Goal: Task Accomplishment & Management: Complete application form

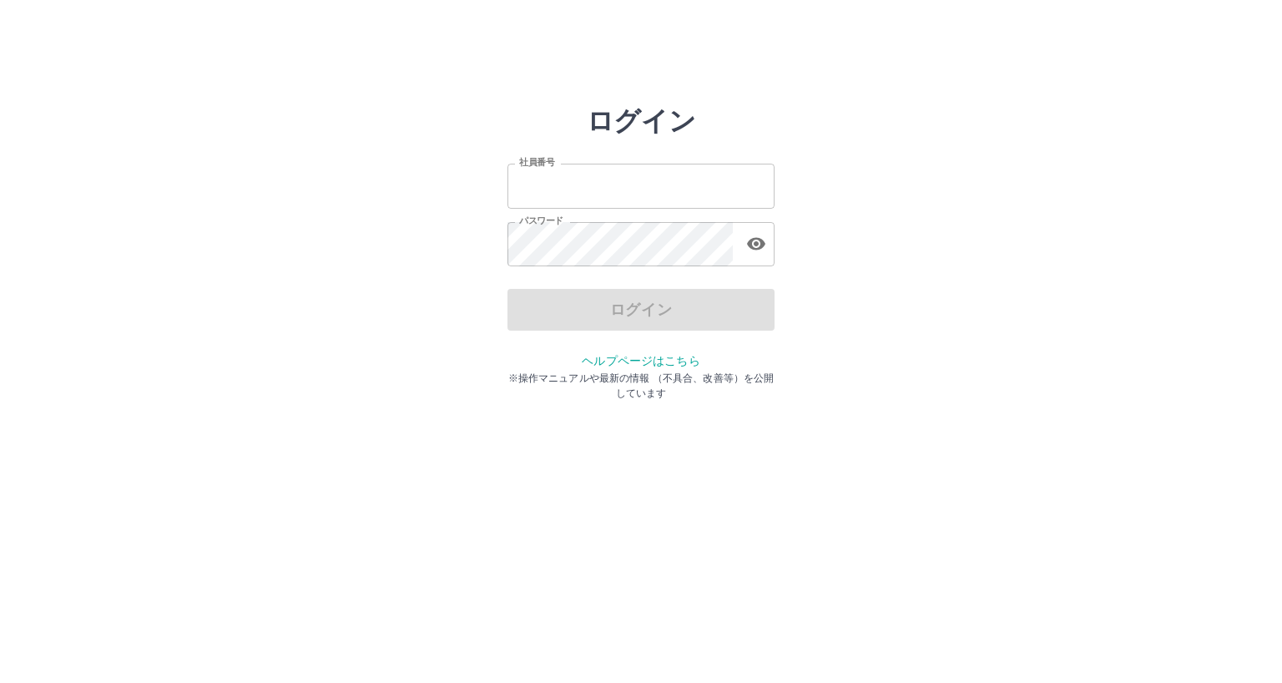
type input "*******"
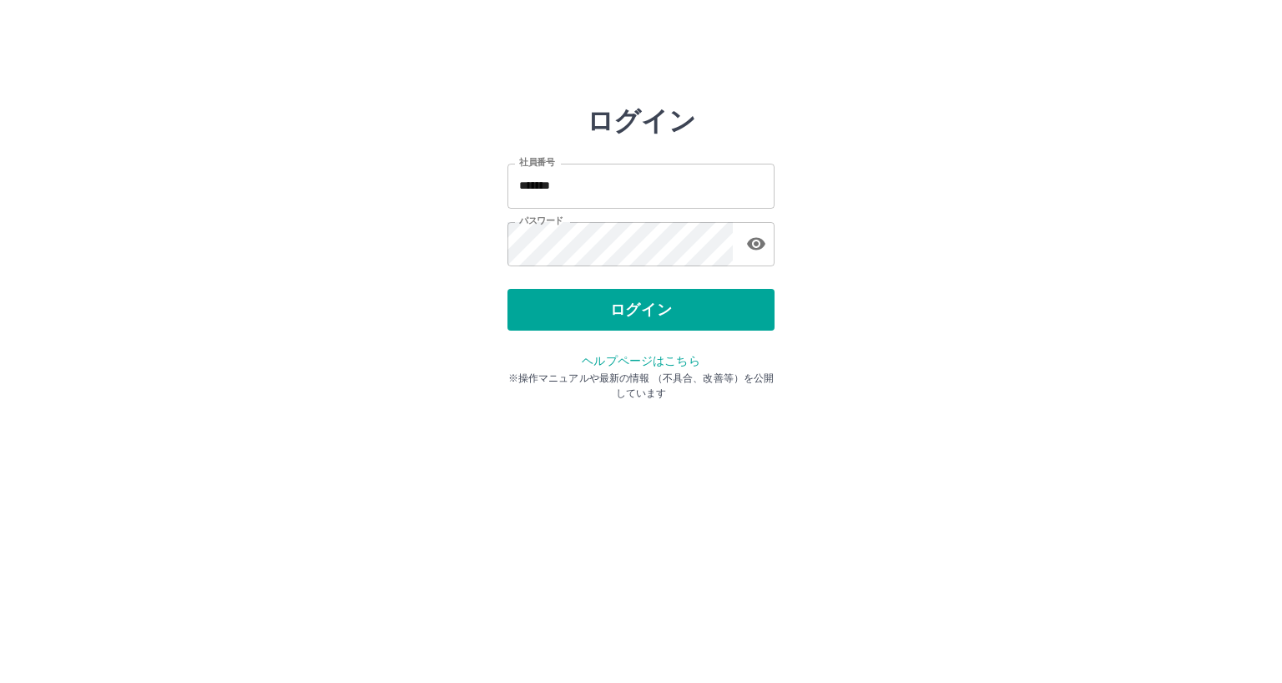
click at [622, 306] on div "ログイン" at bounding box center [641, 310] width 267 height 42
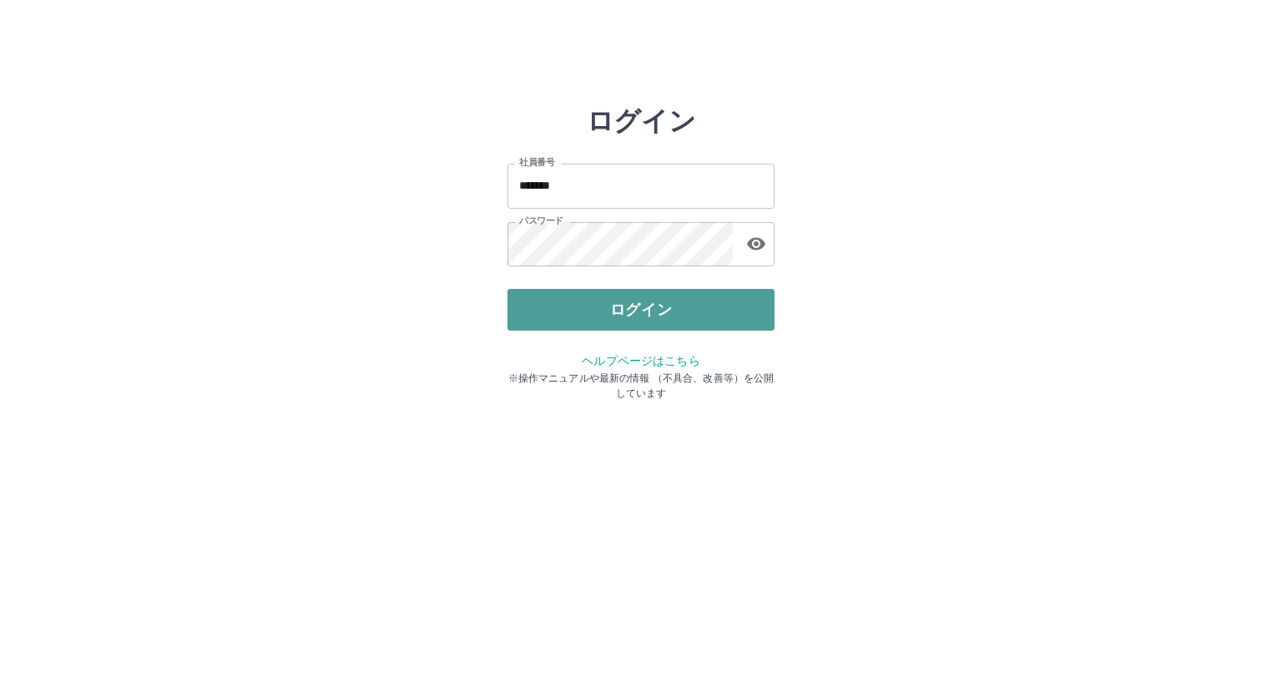
click at [622, 305] on button "ログイン" at bounding box center [641, 310] width 267 height 42
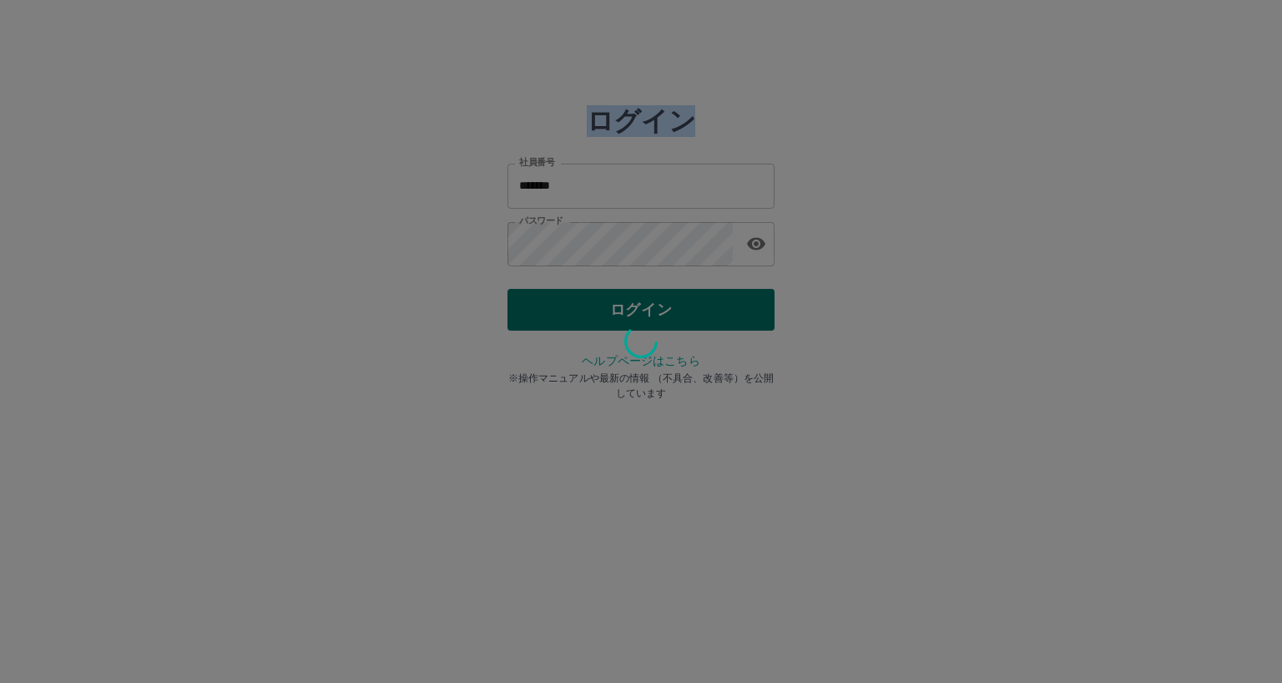
click at [622, 305] on div at bounding box center [641, 341] width 1282 height 683
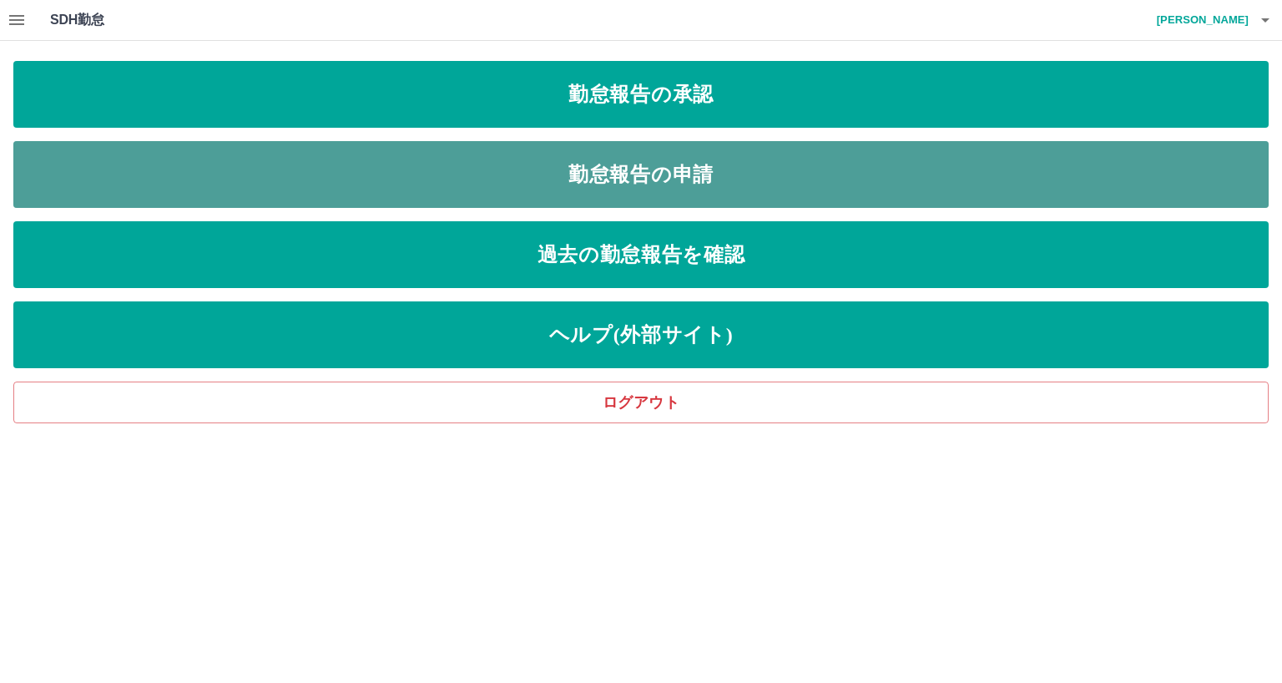
click at [560, 165] on link "勤怠報告の申請" at bounding box center [640, 174] width 1255 height 67
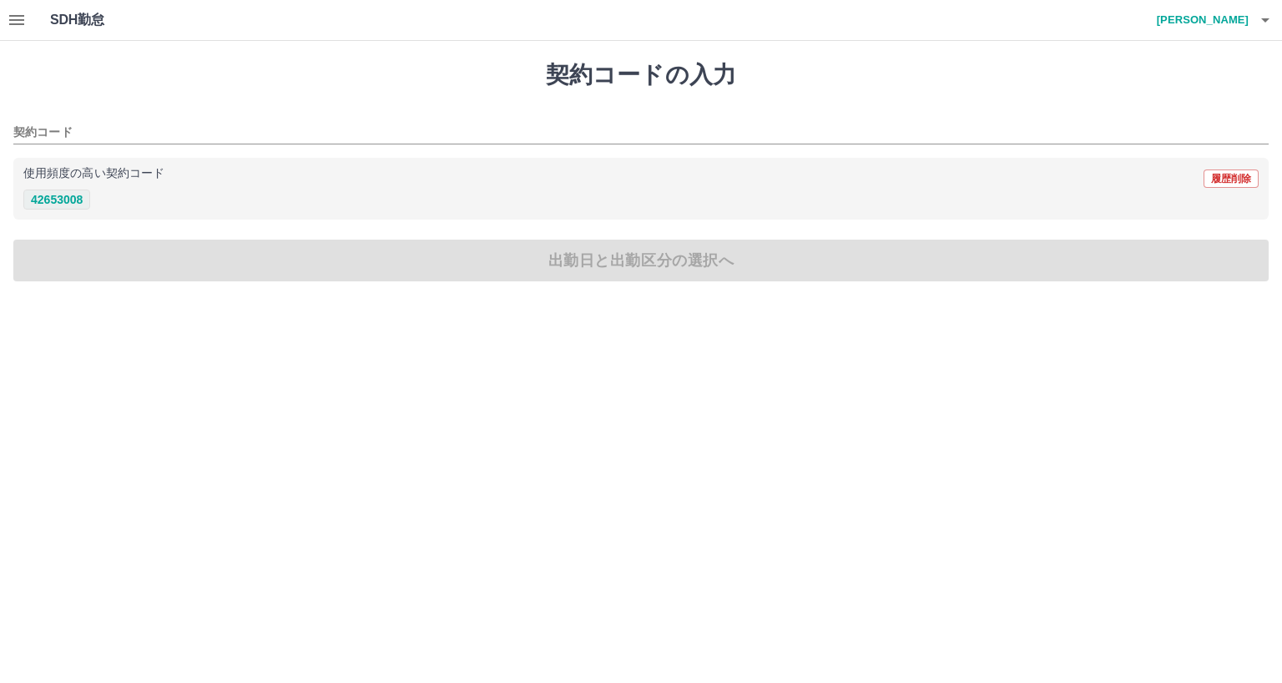
click at [77, 198] on button "42653008" at bounding box center [56, 199] width 67 height 20
type input "********"
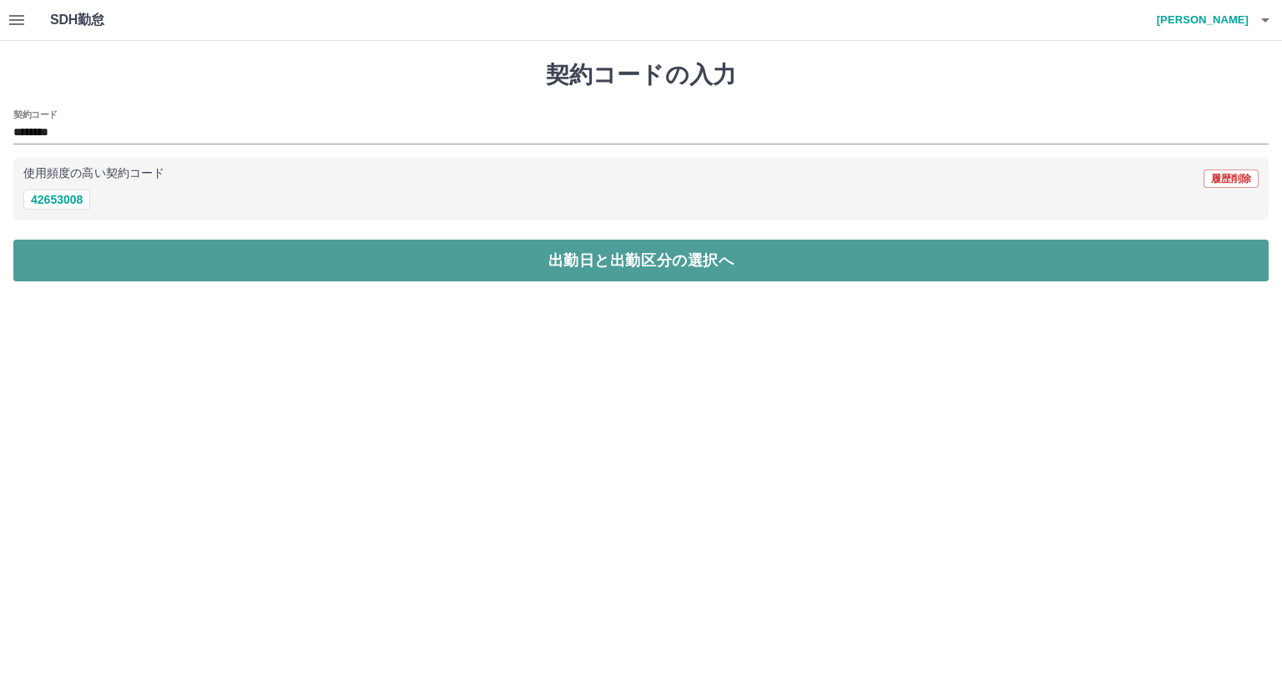
click at [217, 264] on button "出勤日と出勤区分の選択へ" at bounding box center [640, 261] width 1255 height 42
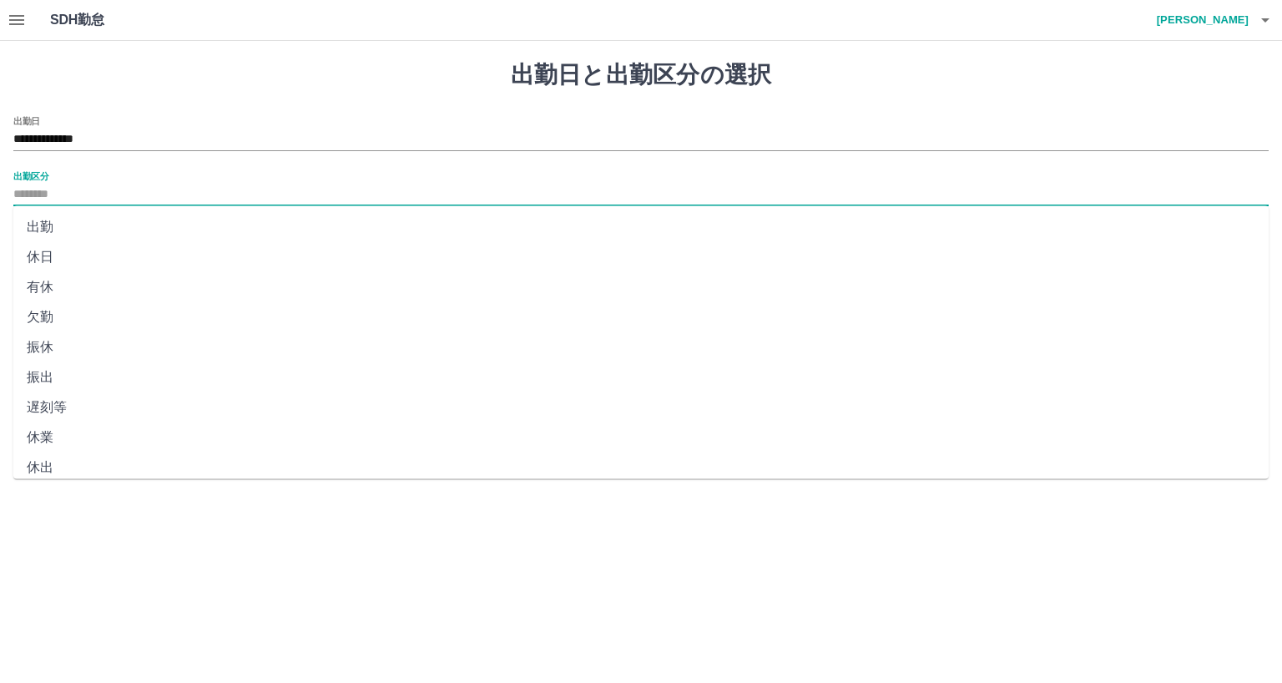
click at [33, 194] on input "出勤区分" at bounding box center [640, 194] width 1255 height 21
click at [34, 233] on li "出勤" at bounding box center [640, 227] width 1255 height 30
type input "**"
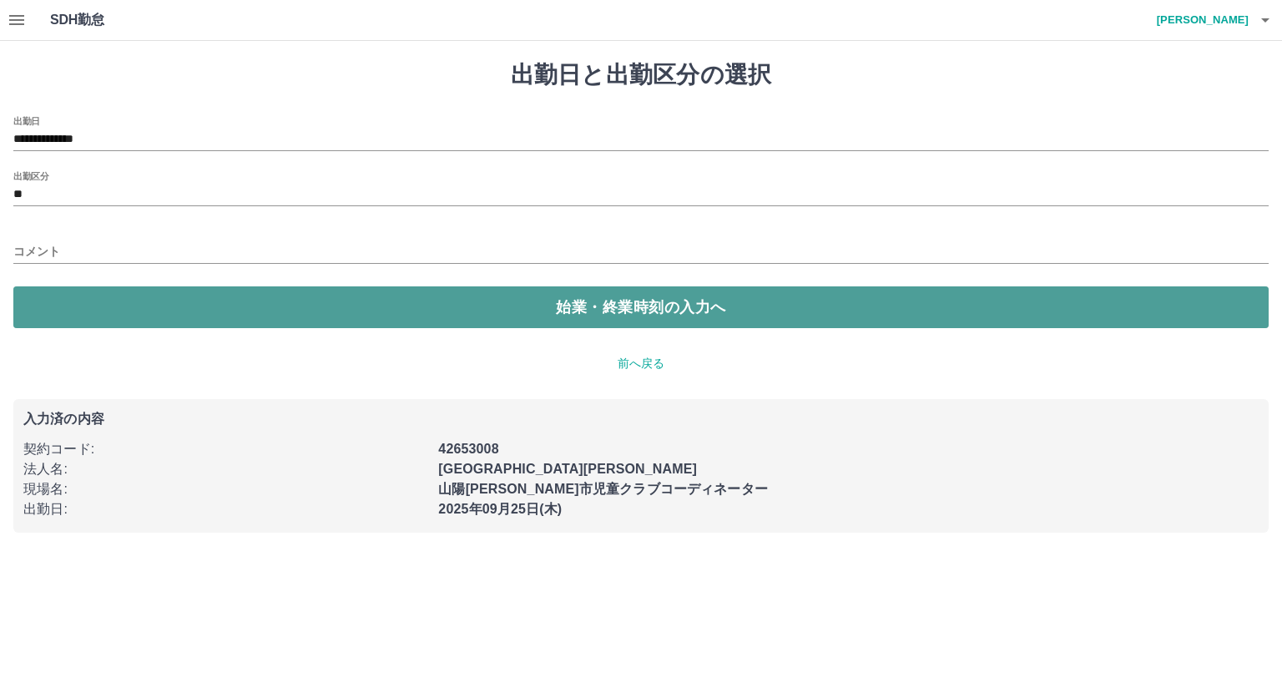
click at [233, 298] on button "始業・終業時刻の入力へ" at bounding box center [640, 307] width 1255 height 42
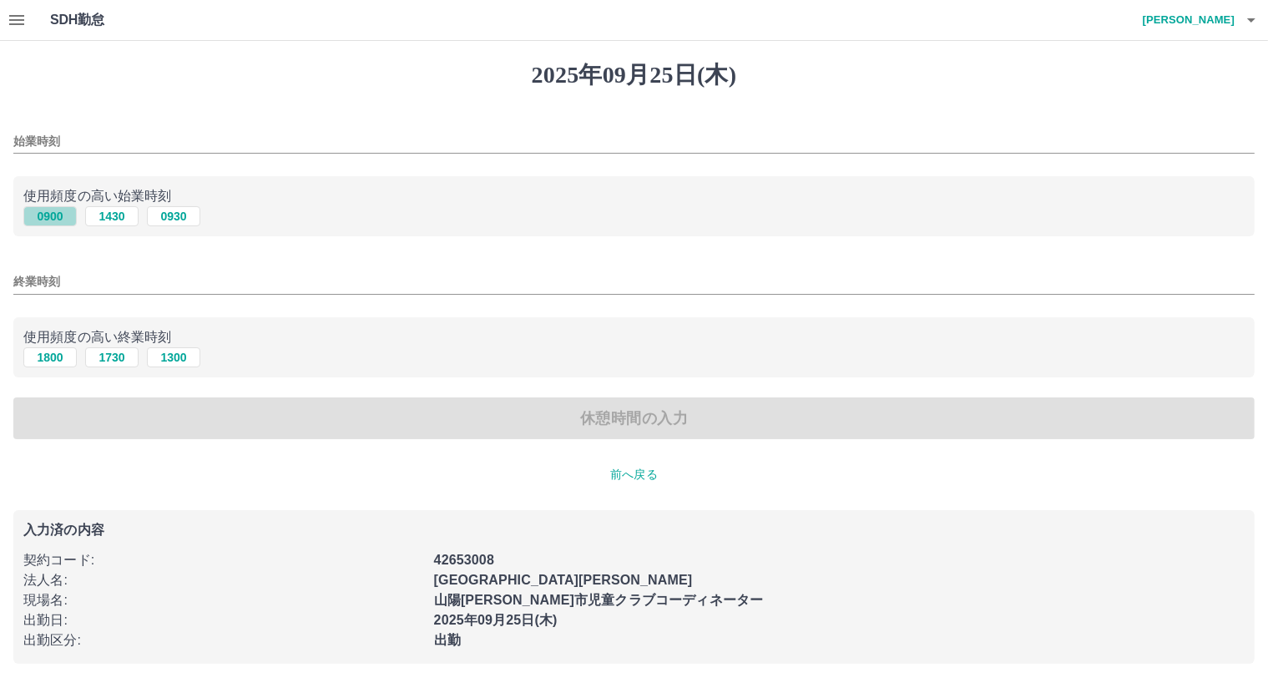
click at [51, 215] on button "0900" at bounding box center [49, 216] width 53 height 20
type input "****"
click at [53, 360] on button "1800" at bounding box center [49, 357] width 53 height 20
type input "****"
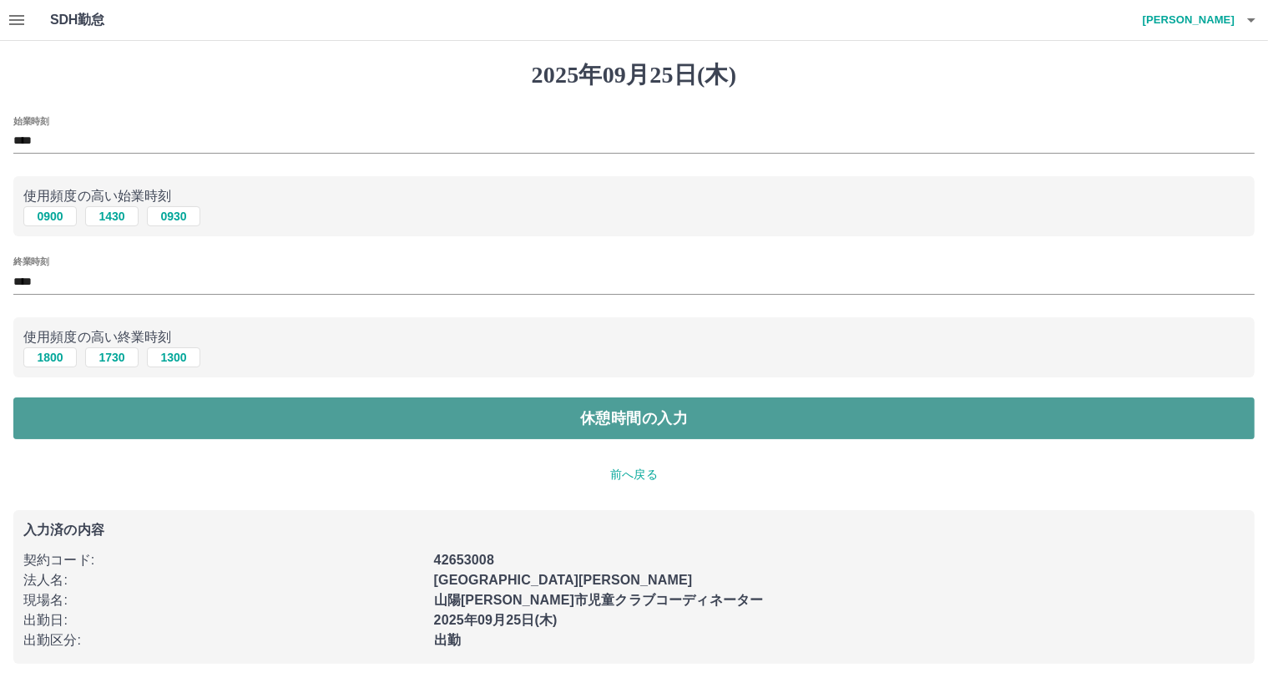
click at [418, 407] on button "休憩時間の入力" at bounding box center [633, 418] width 1241 height 42
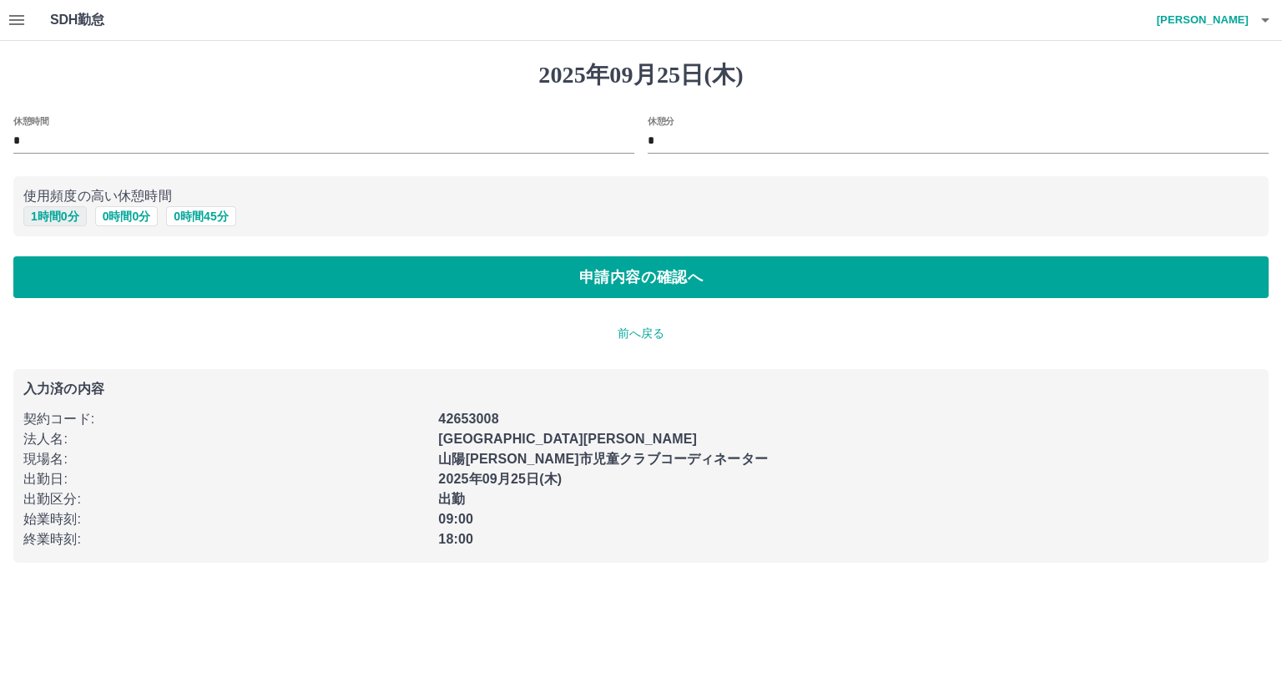
click at [54, 215] on button "1 時間 0 分" at bounding box center [54, 216] width 63 height 20
type input "*"
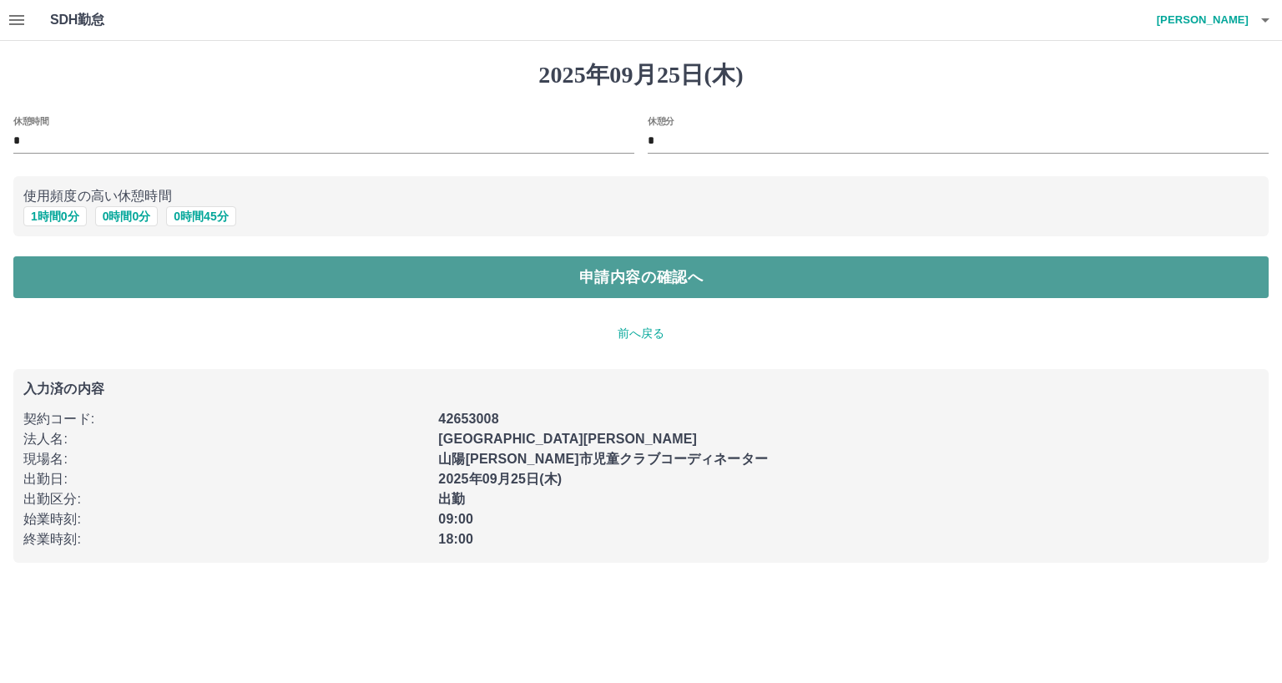
click at [177, 280] on button "申請内容の確認へ" at bounding box center [640, 277] width 1255 height 42
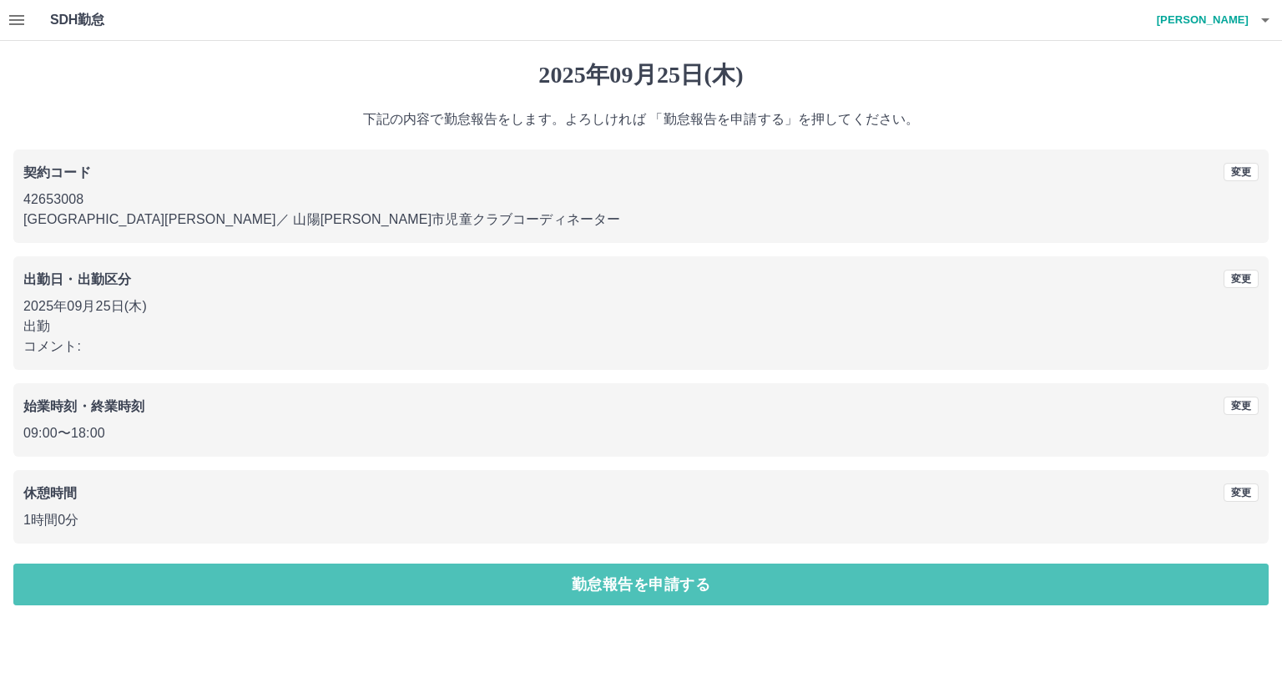
click at [515, 583] on button "勤怠報告を申請する" at bounding box center [640, 584] width 1255 height 42
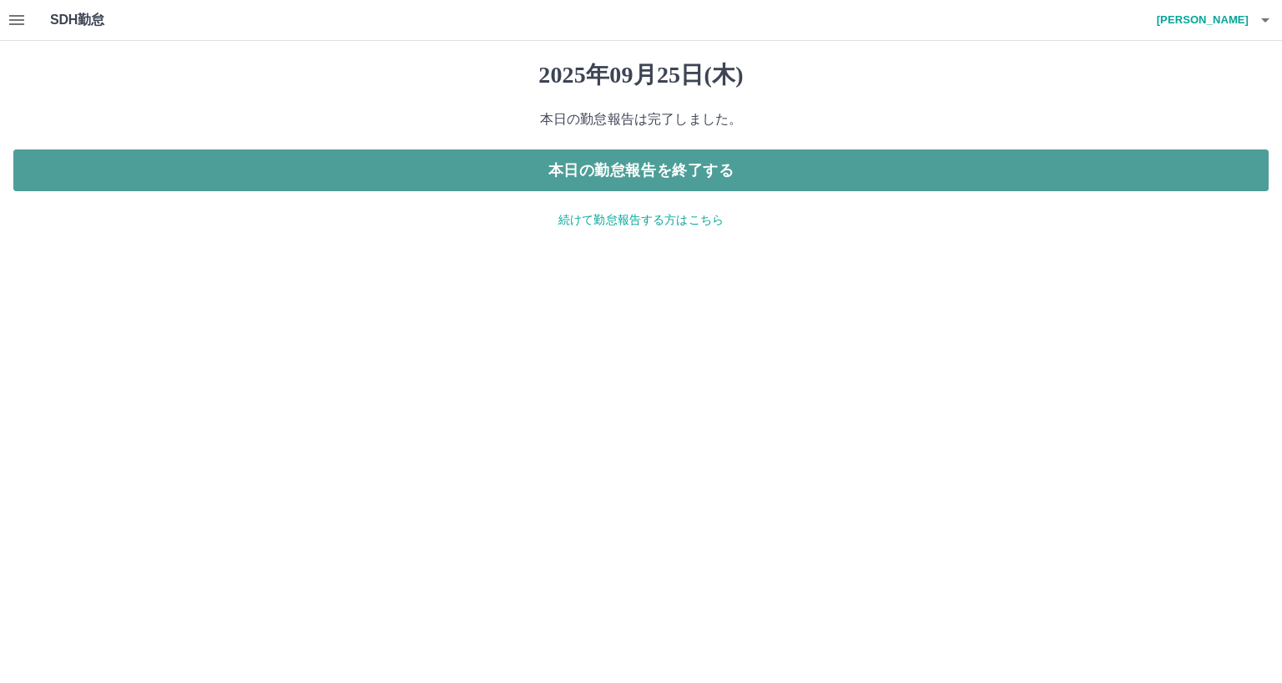
click at [667, 174] on button "本日の勤怠報告を終了する" at bounding box center [640, 170] width 1255 height 42
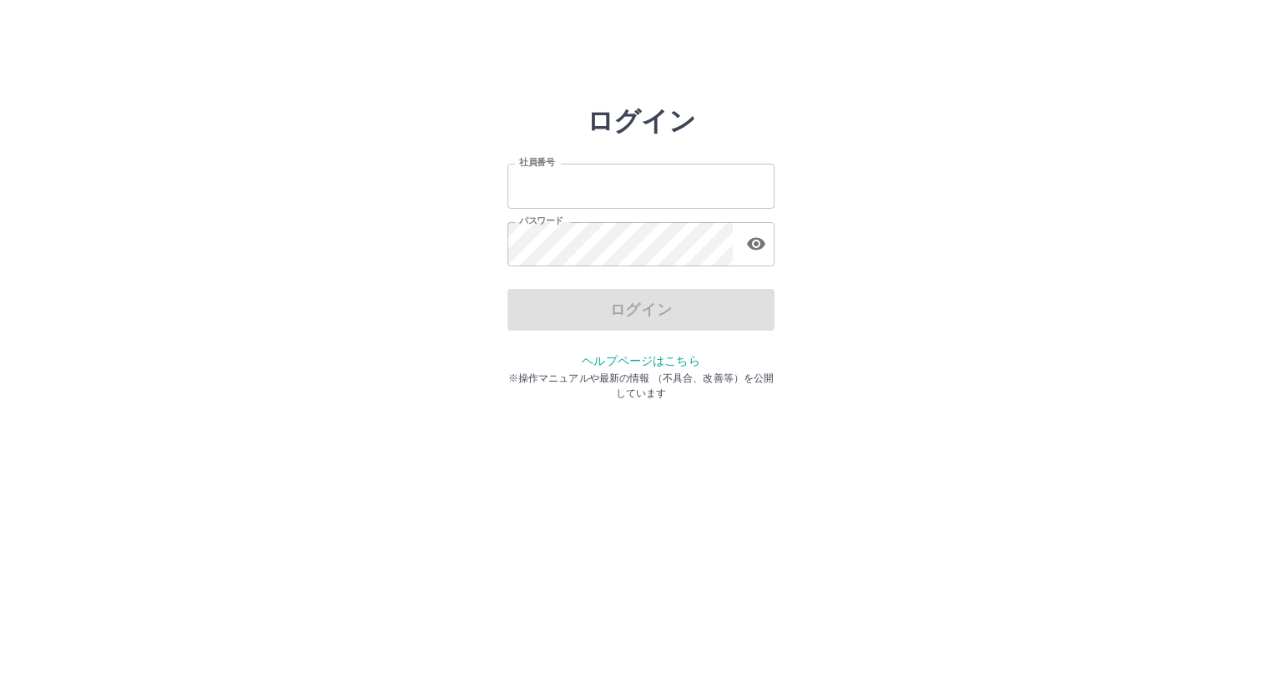
type input "*******"
click at [625, 312] on div "ログイン" at bounding box center [641, 310] width 267 height 42
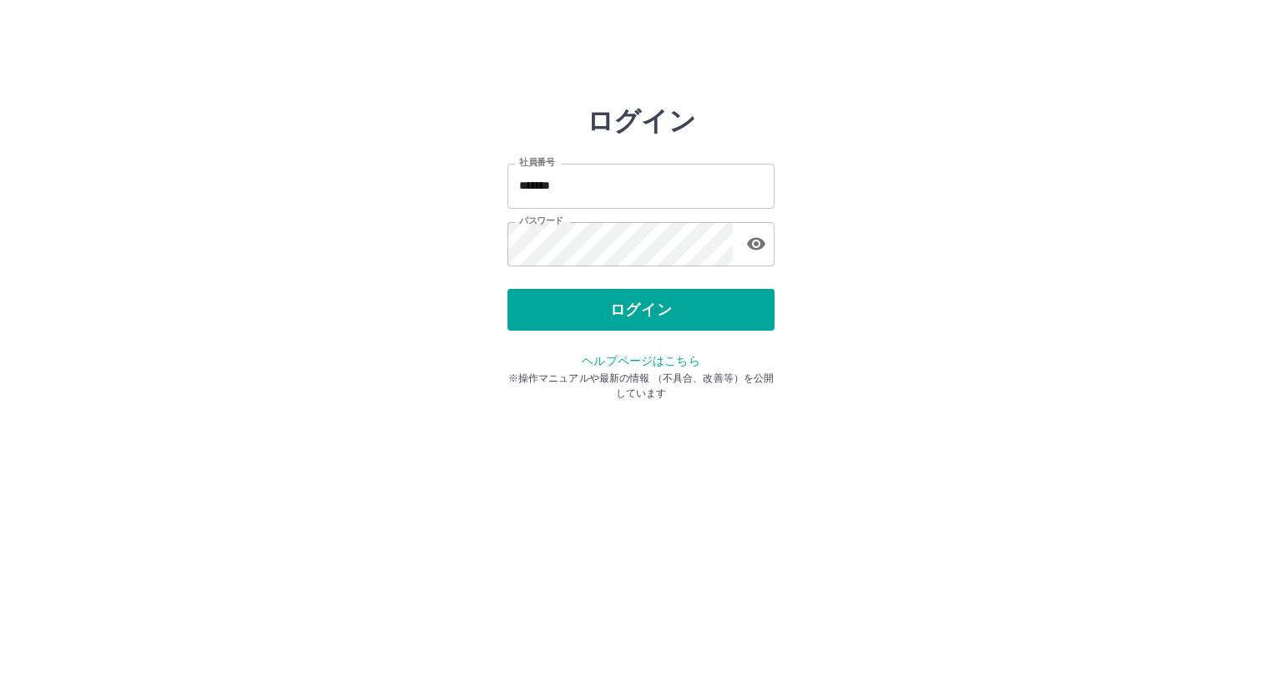
click at [625, 312] on button "ログイン" at bounding box center [641, 310] width 267 height 42
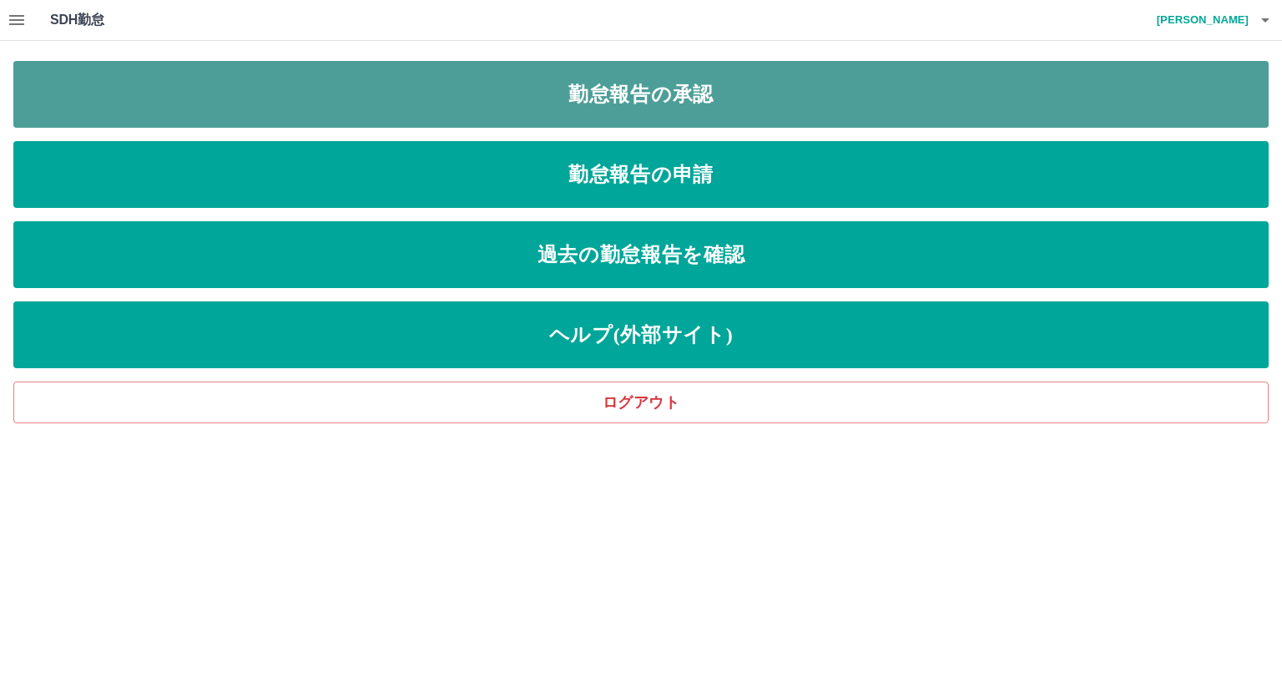
click at [606, 98] on link "勤怠報告の承認" at bounding box center [640, 94] width 1255 height 67
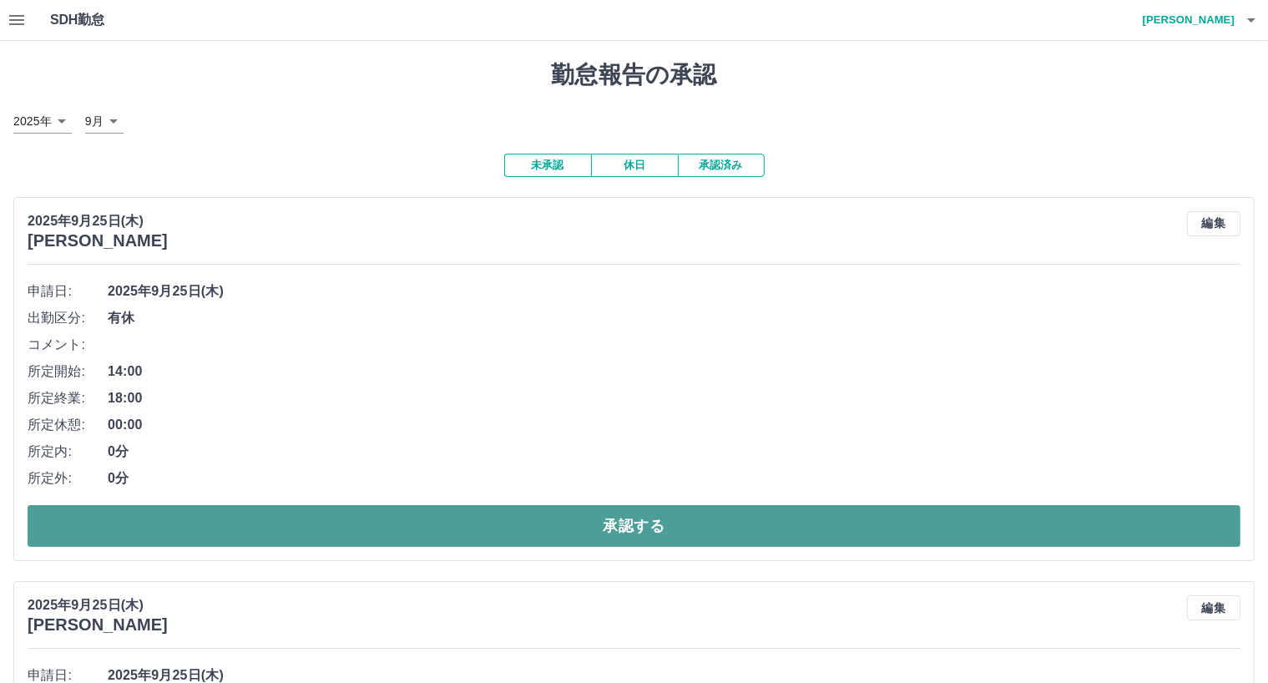
click at [468, 528] on button "承認する" at bounding box center [634, 526] width 1213 height 42
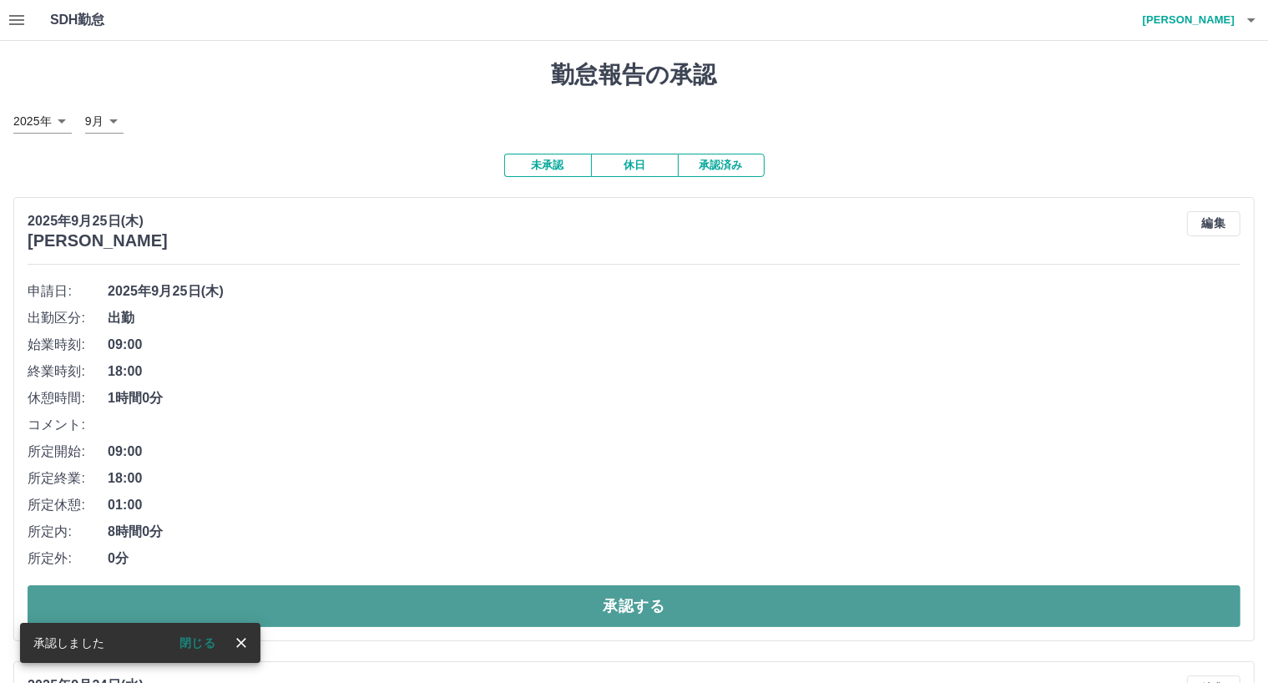
click at [533, 595] on button "承認する" at bounding box center [634, 606] width 1213 height 42
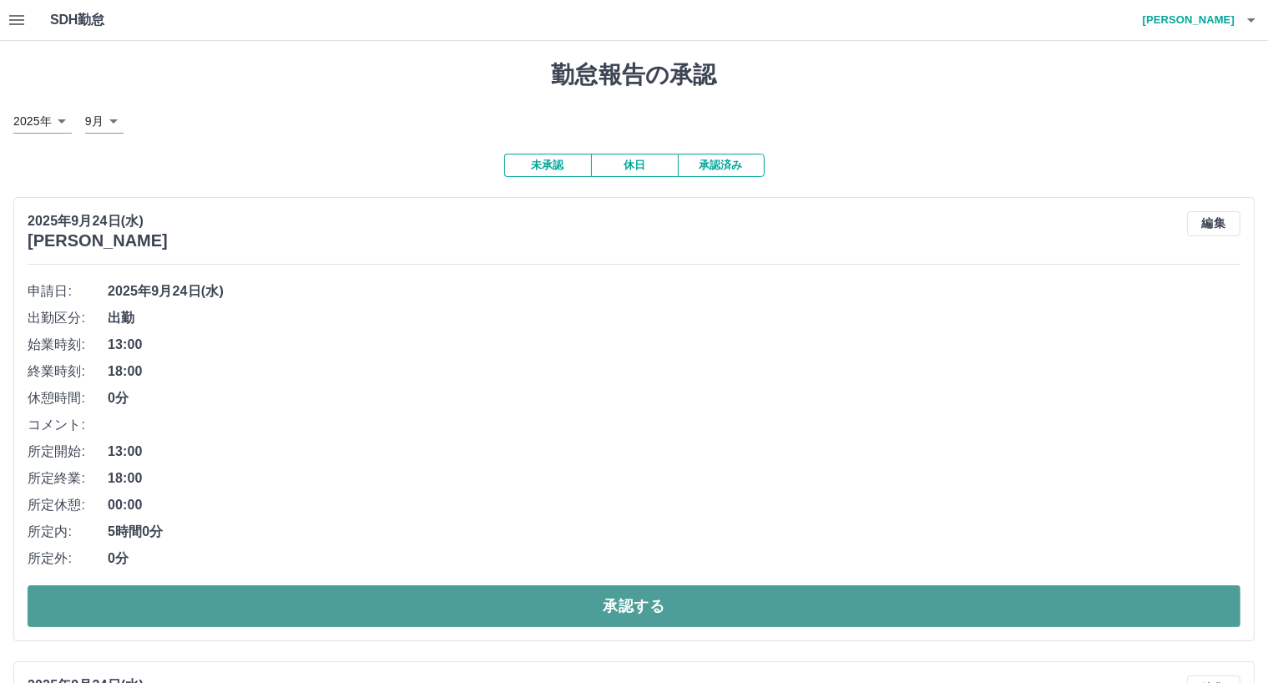
click at [563, 611] on button "承認する" at bounding box center [634, 606] width 1213 height 42
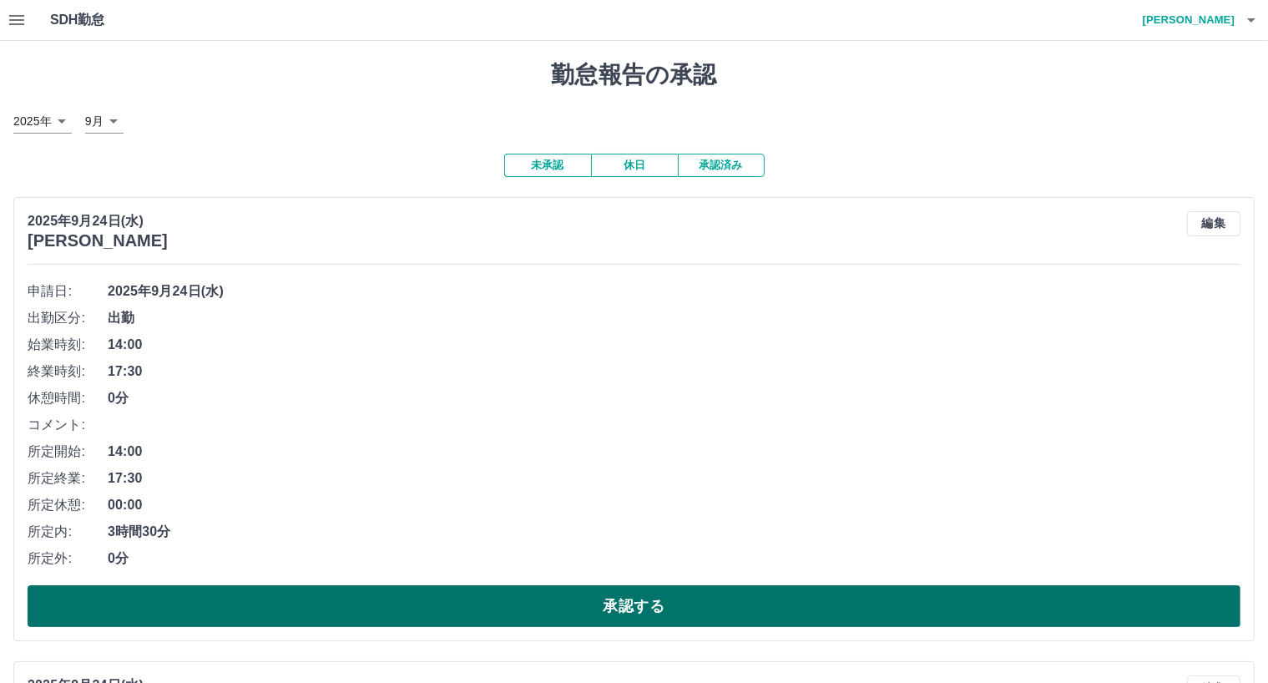
click at [563, 613] on button "承認する" at bounding box center [634, 606] width 1213 height 42
click at [564, 613] on button "承認する" at bounding box center [634, 606] width 1213 height 42
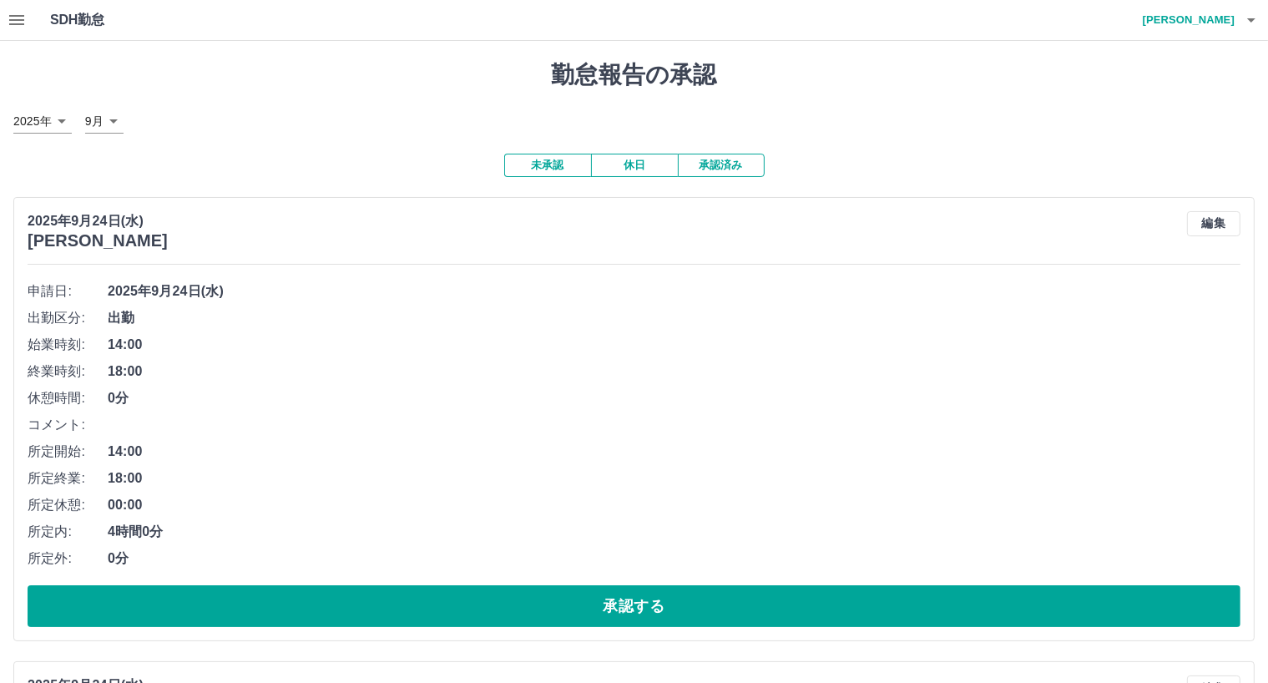
click at [564, 613] on button "承認する" at bounding box center [634, 606] width 1213 height 42
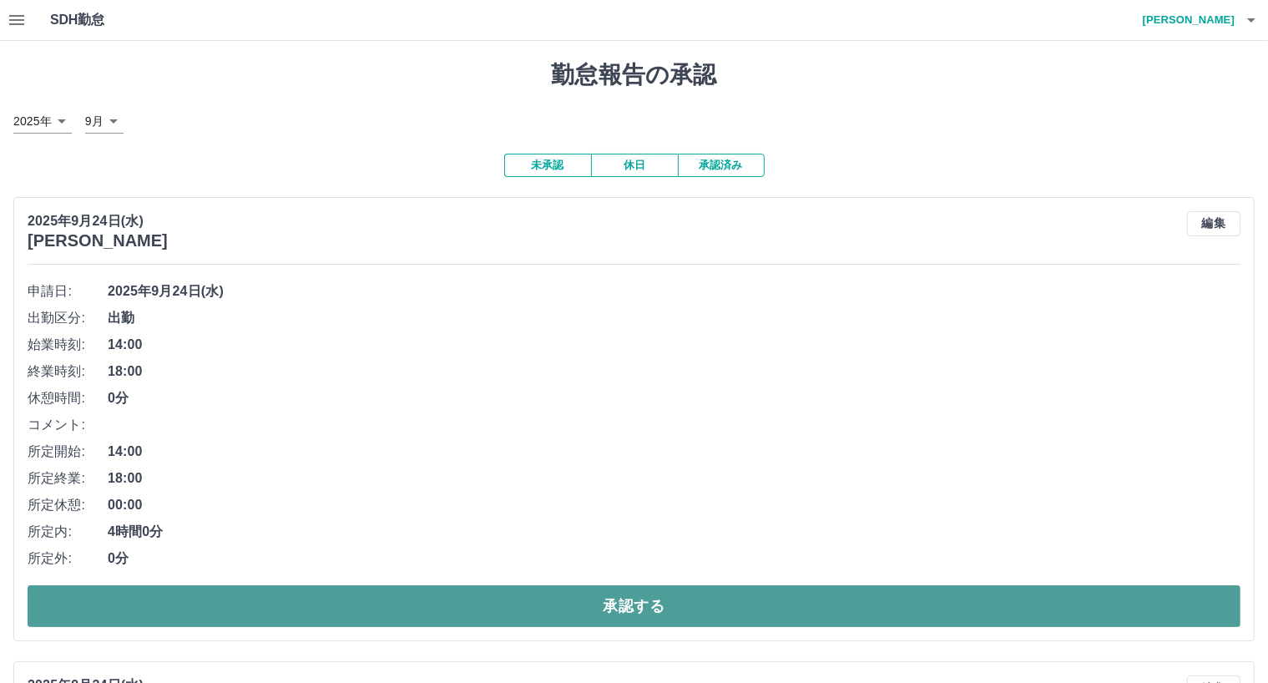
click at [570, 615] on button "承認する" at bounding box center [634, 606] width 1213 height 42
click at [548, 602] on button "承認する" at bounding box center [634, 606] width 1213 height 42
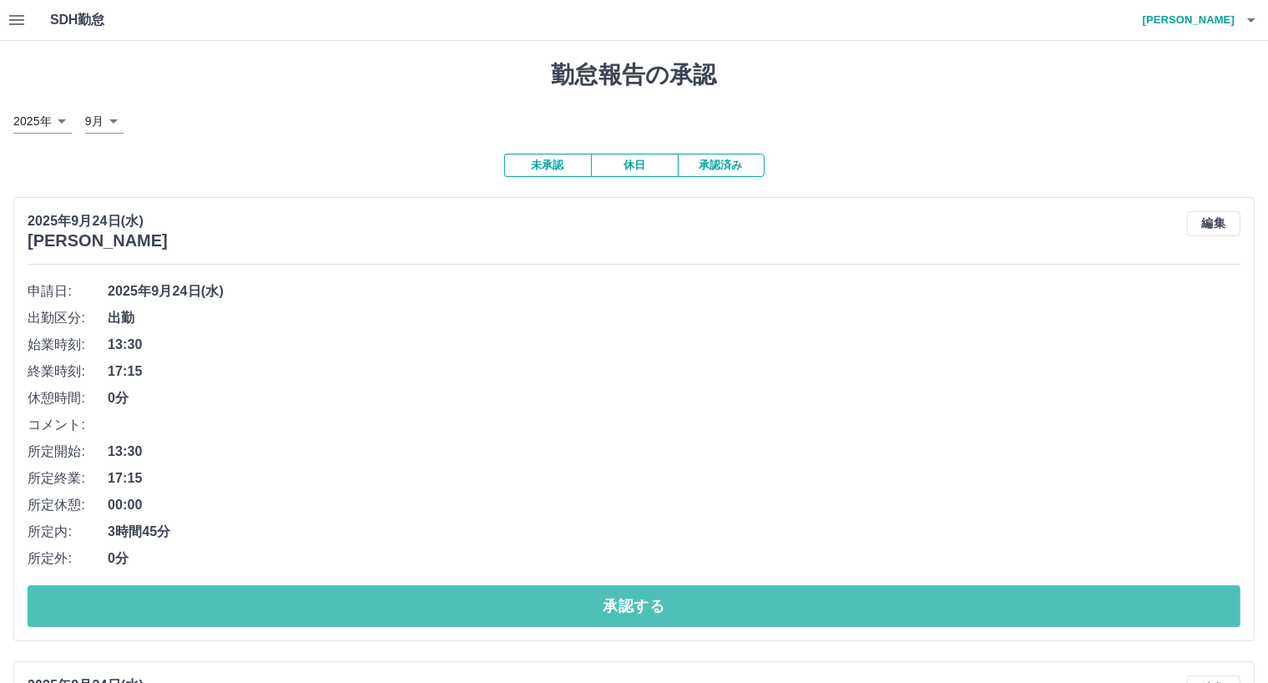
click at [547, 603] on button "承認する" at bounding box center [634, 606] width 1213 height 42
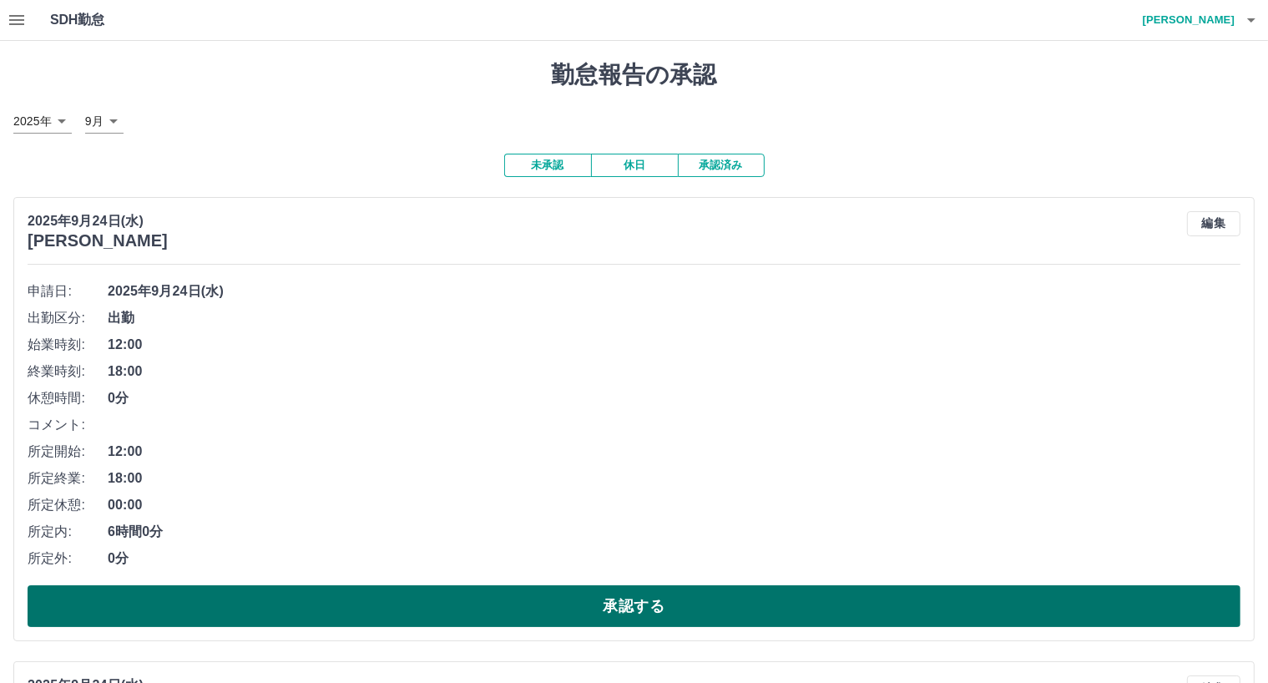
click at [628, 612] on button "承認する" at bounding box center [634, 606] width 1213 height 42
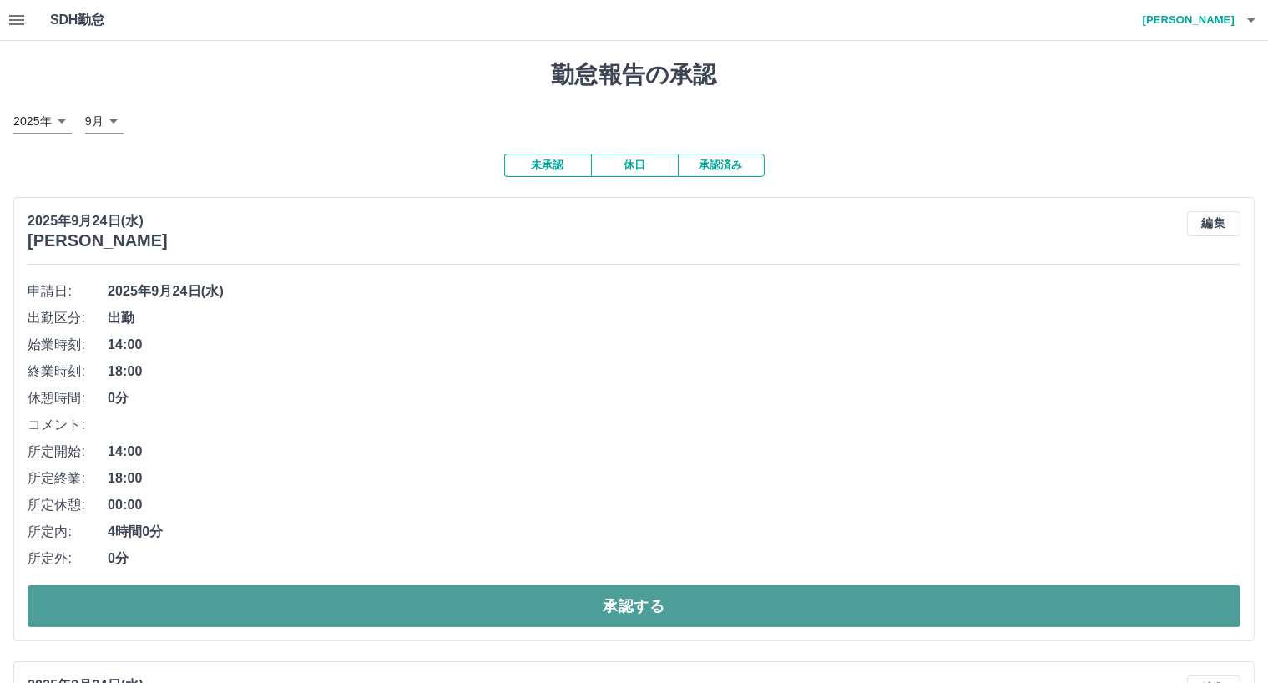
click at [619, 607] on button "承認する" at bounding box center [634, 606] width 1213 height 42
click at [604, 606] on button "承認する" at bounding box center [634, 606] width 1213 height 42
click at [603, 615] on button "承認する" at bounding box center [634, 606] width 1213 height 42
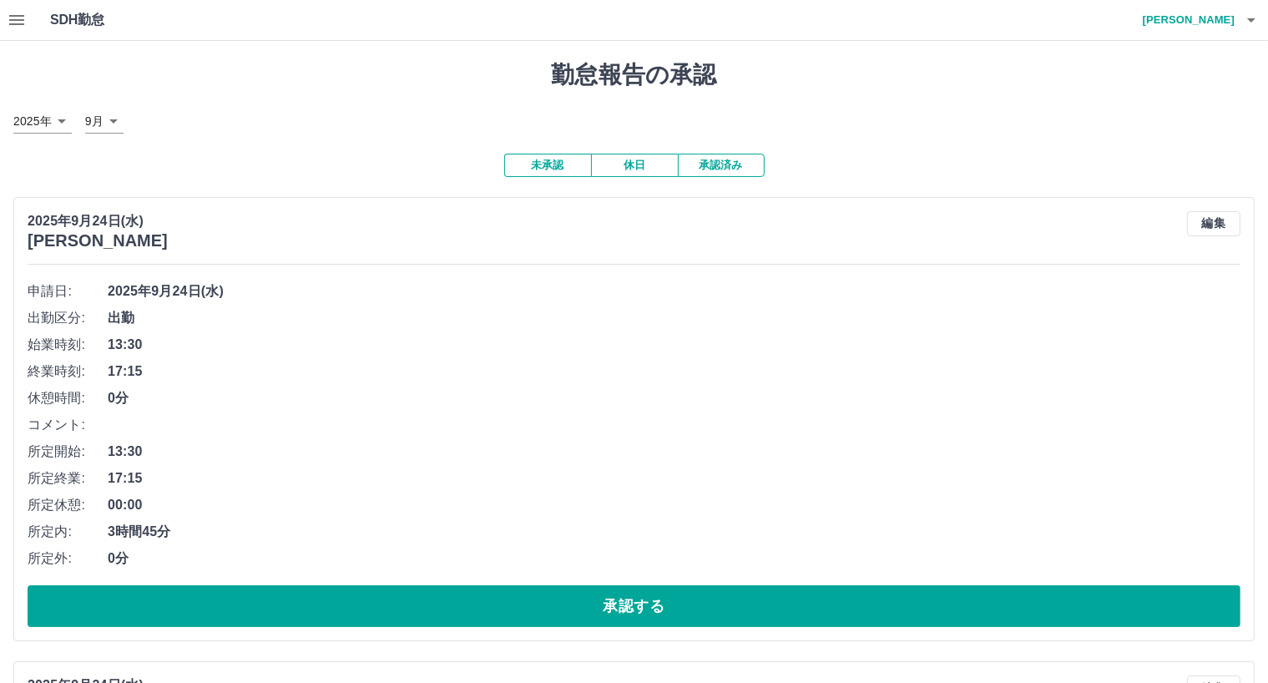
click at [603, 615] on button "承認する" at bounding box center [634, 606] width 1213 height 42
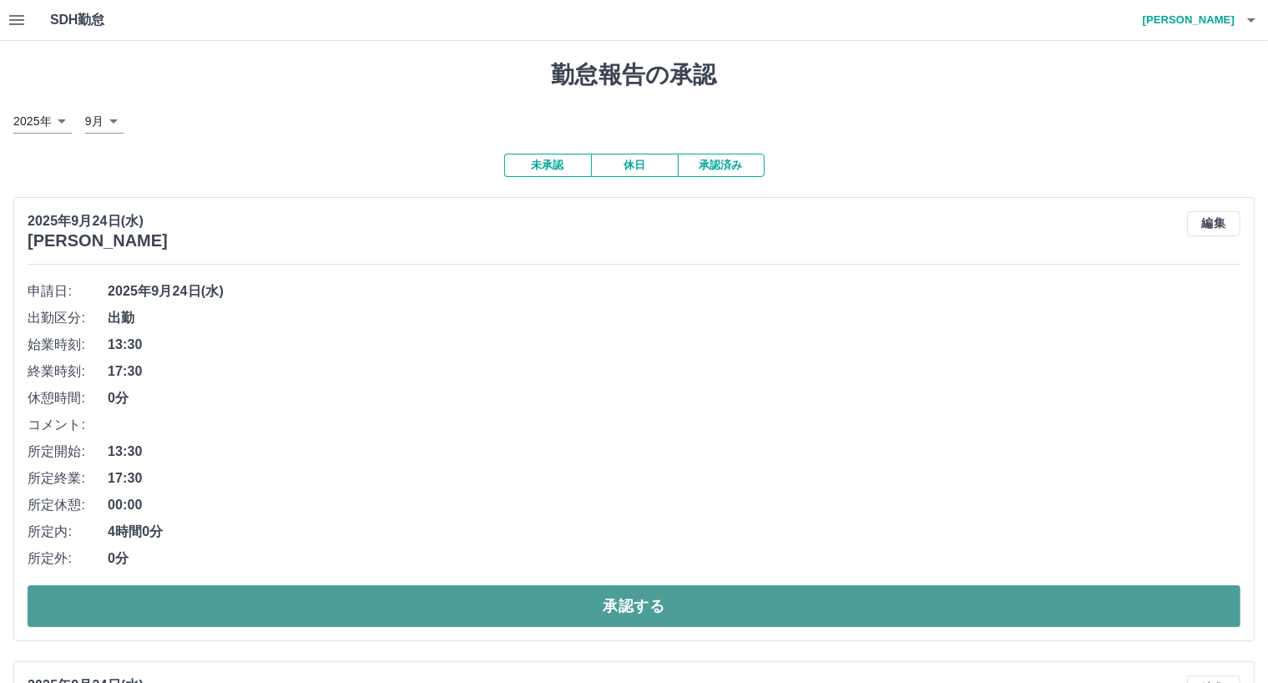
click at [597, 609] on button "承認する" at bounding box center [634, 606] width 1213 height 42
click at [447, 609] on button "承認する" at bounding box center [634, 606] width 1213 height 42
click at [419, 614] on button "承認する" at bounding box center [634, 606] width 1213 height 42
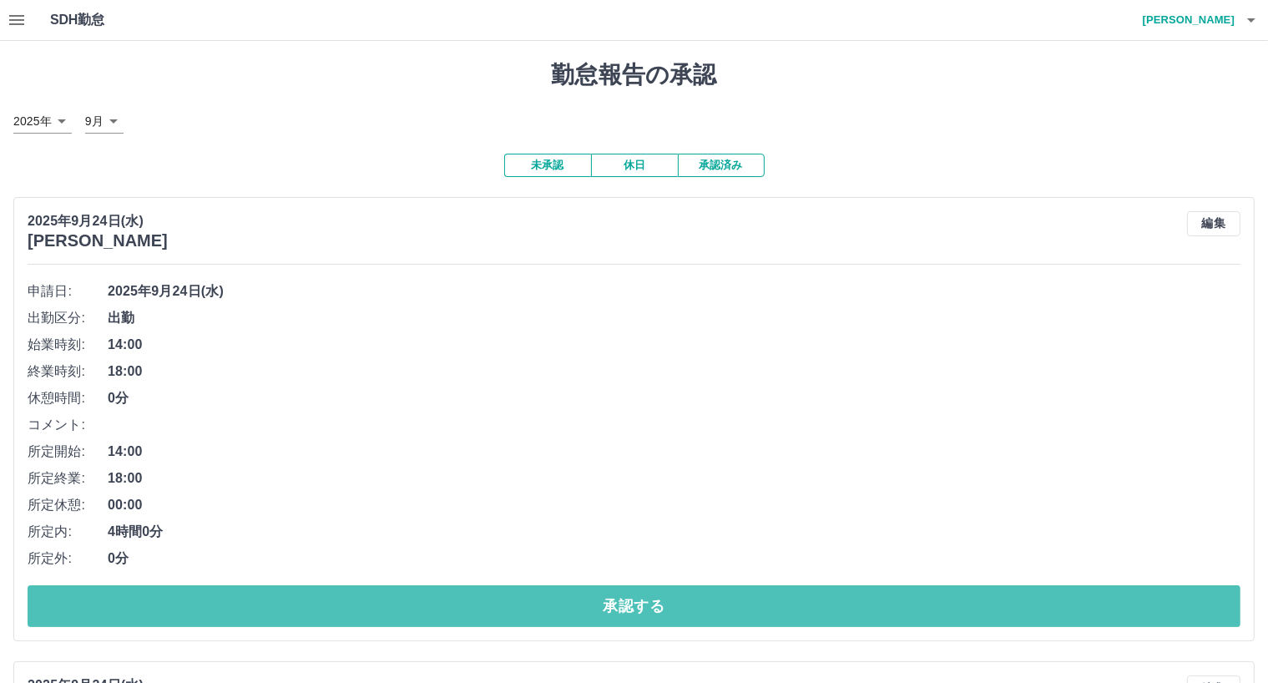
click at [419, 614] on button "承認する" at bounding box center [634, 606] width 1213 height 42
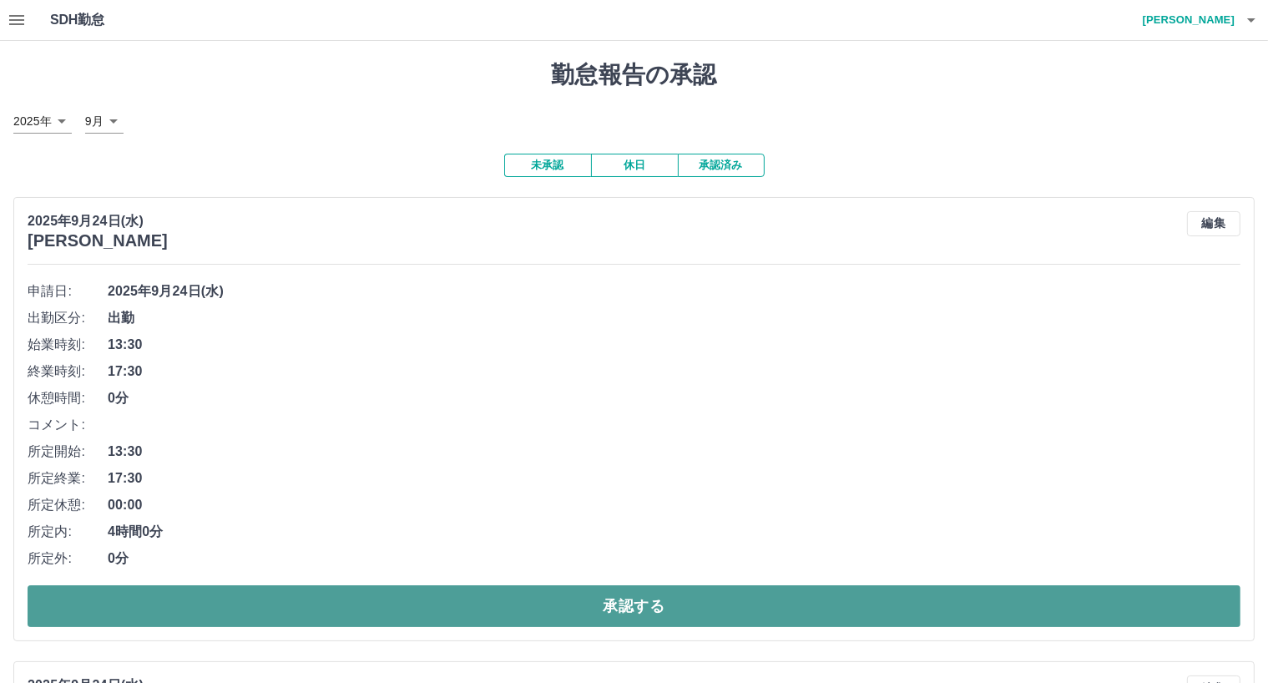
click at [425, 614] on button "承認する" at bounding box center [634, 606] width 1213 height 42
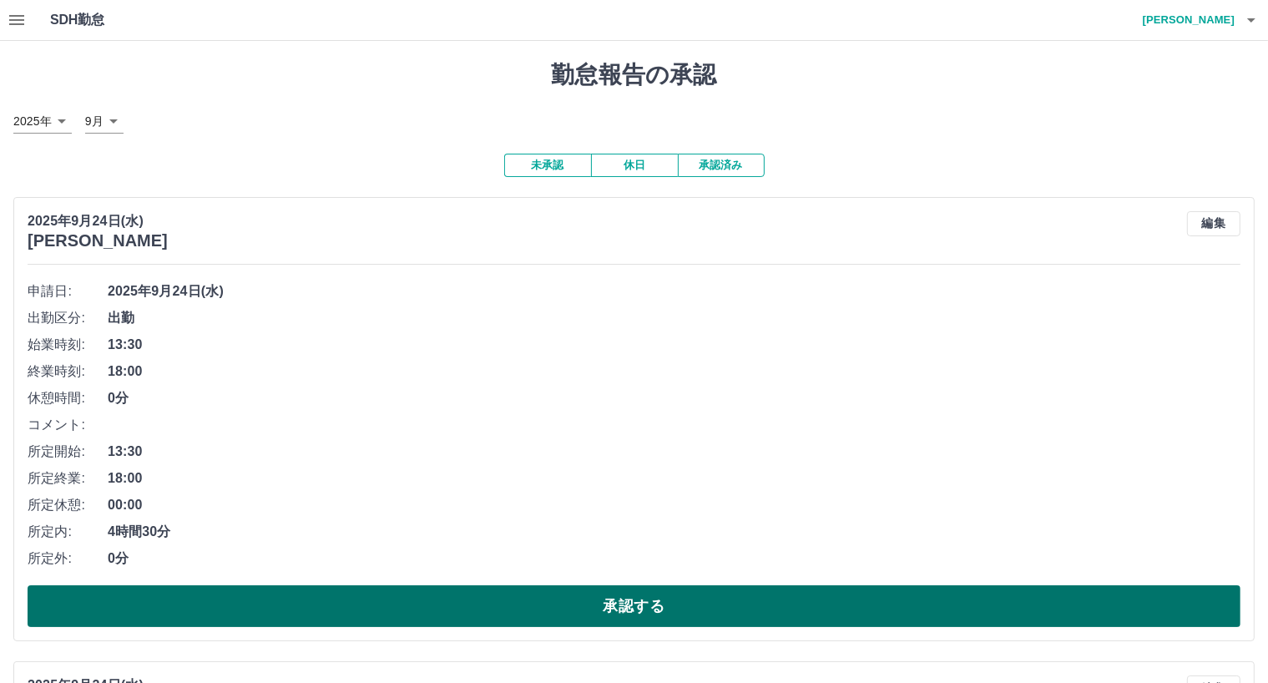
click at [424, 615] on button "承認する" at bounding box center [634, 606] width 1213 height 42
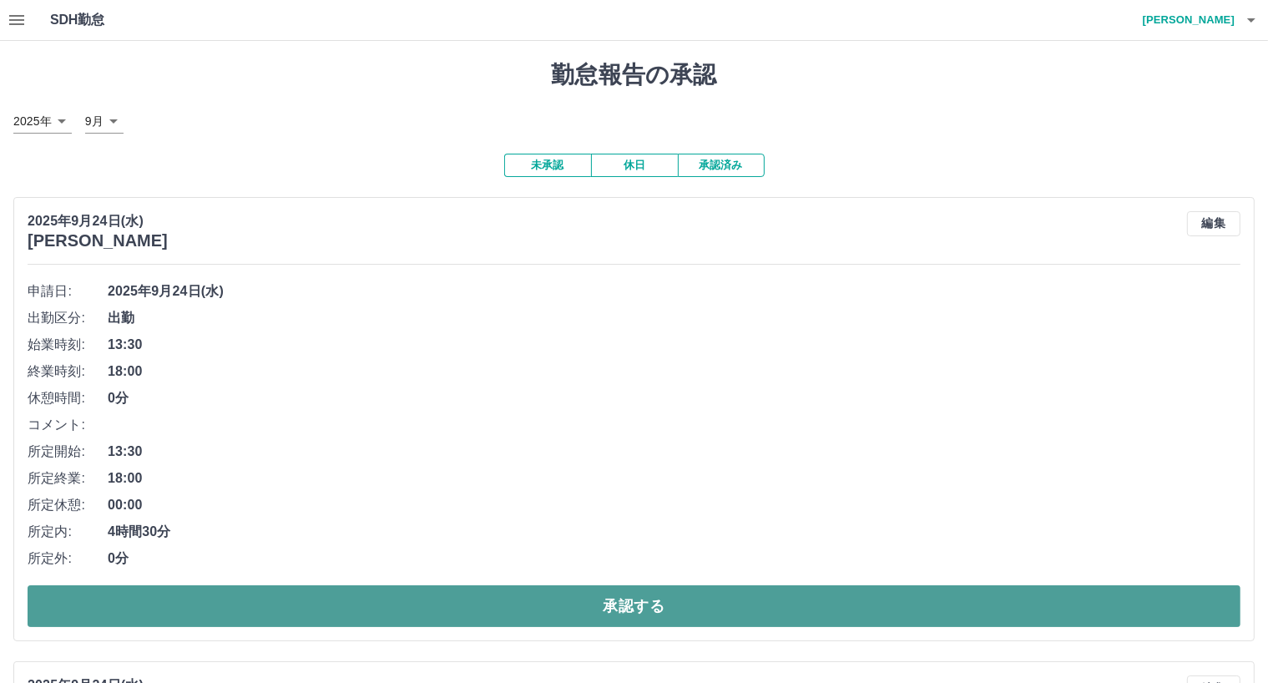
click at [424, 617] on button "承認する" at bounding box center [634, 606] width 1213 height 42
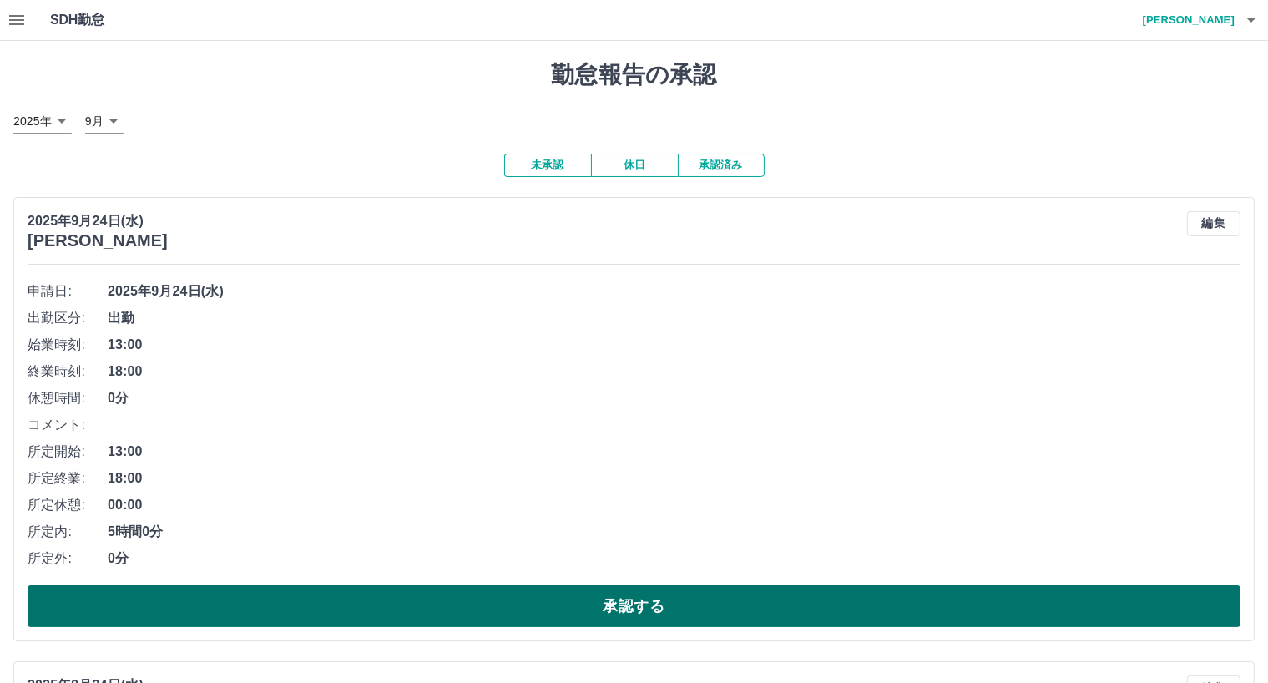
click at [424, 612] on button "承認する" at bounding box center [634, 606] width 1213 height 42
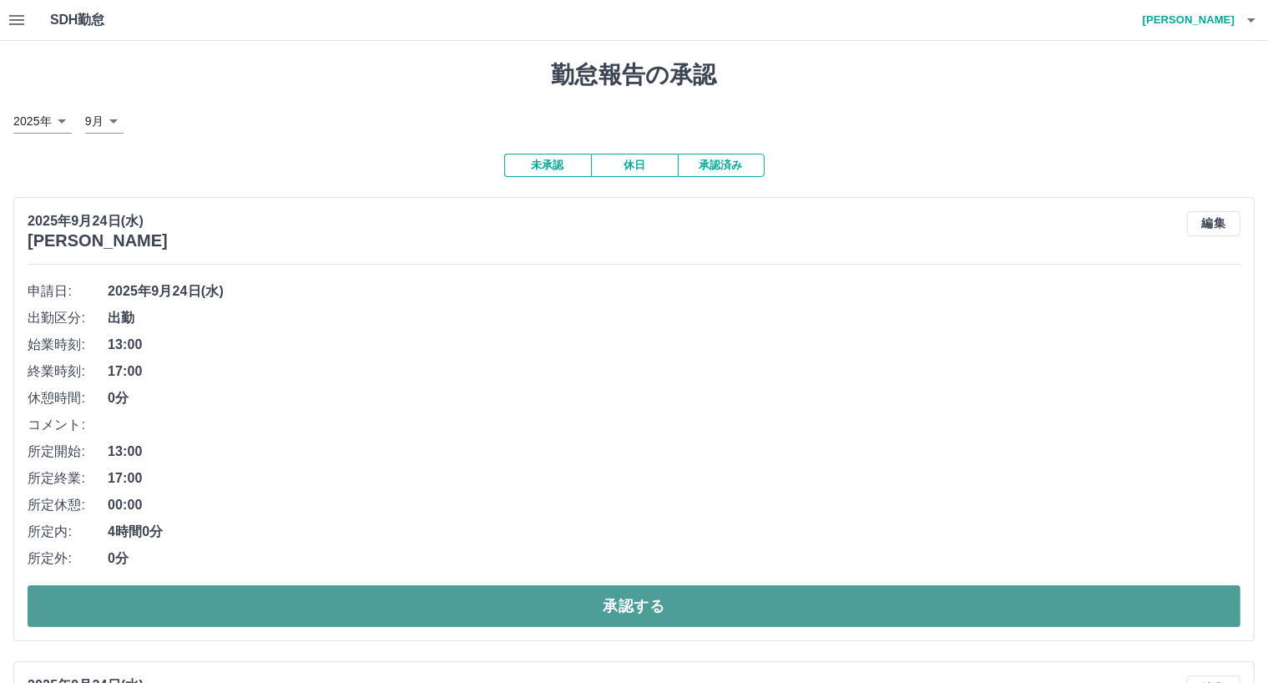
click at [426, 612] on button "承認する" at bounding box center [634, 606] width 1213 height 42
click at [434, 618] on button "承認する" at bounding box center [634, 606] width 1213 height 42
click at [437, 619] on button "承認する" at bounding box center [634, 606] width 1213 height 42
click at [438, 607] on button "承認する" at bounding box center [634, 606] width 1213 height 42
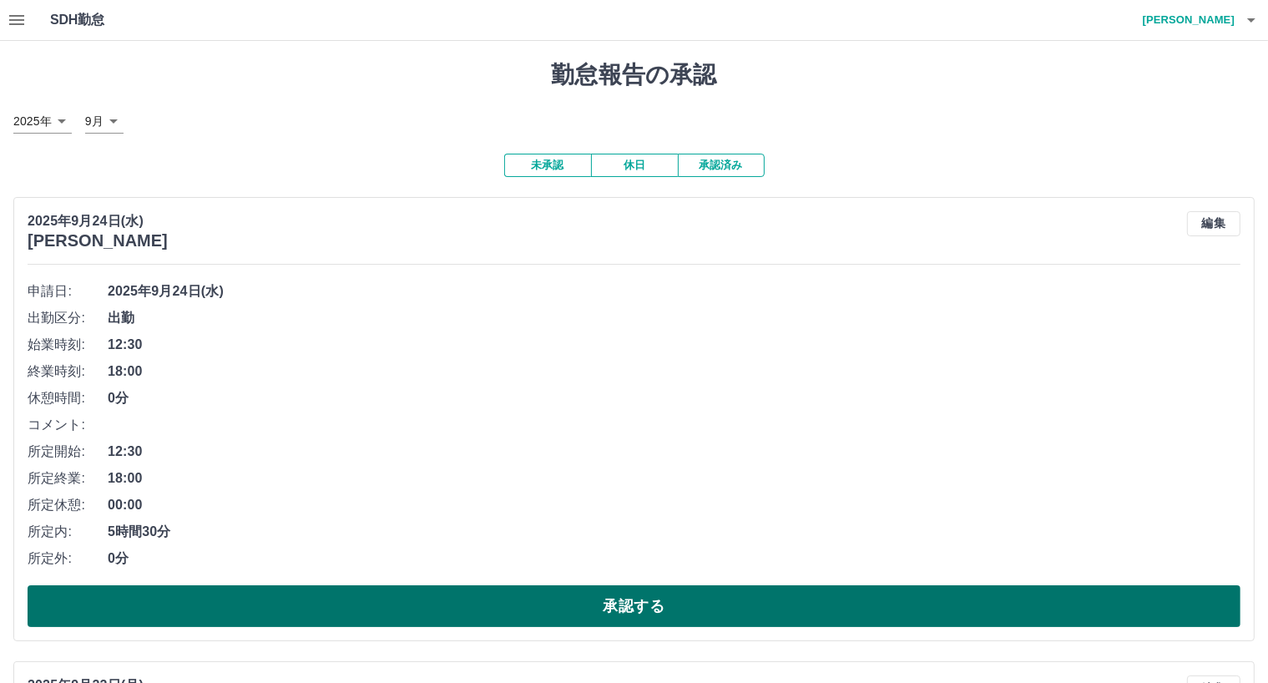
click at [452, 600] on button "承認する" at bounding box center [634, 606] width 1213 height 42
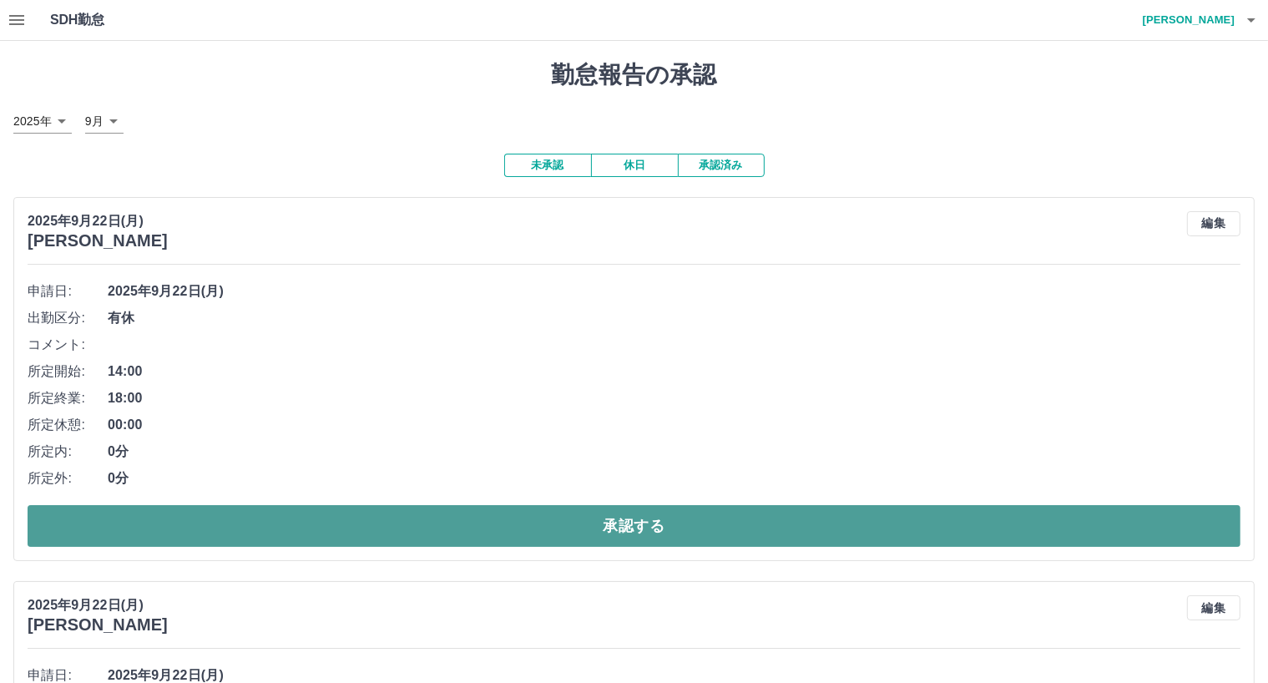
click at [446, 528] on button "承認する" at bounding box center [634, 526] width 1213 height 42
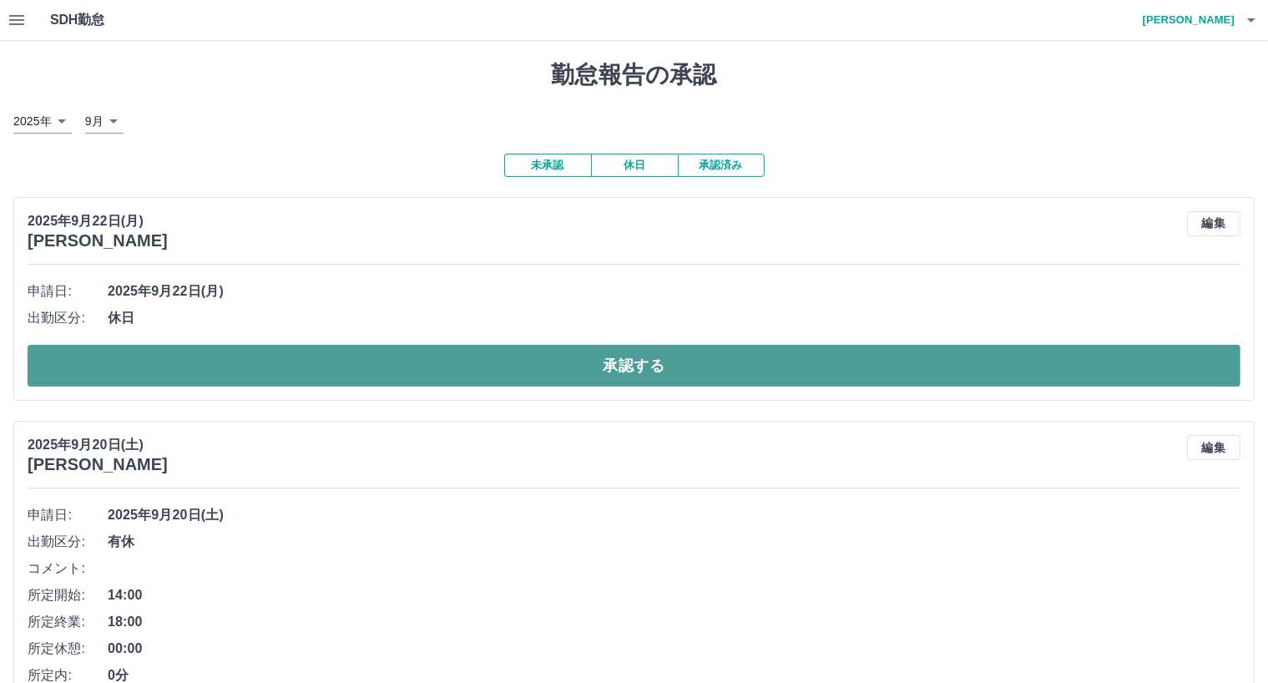
click at [455, 361] on button "承認する" at bounding box center [634, 366] width 1213 height 42
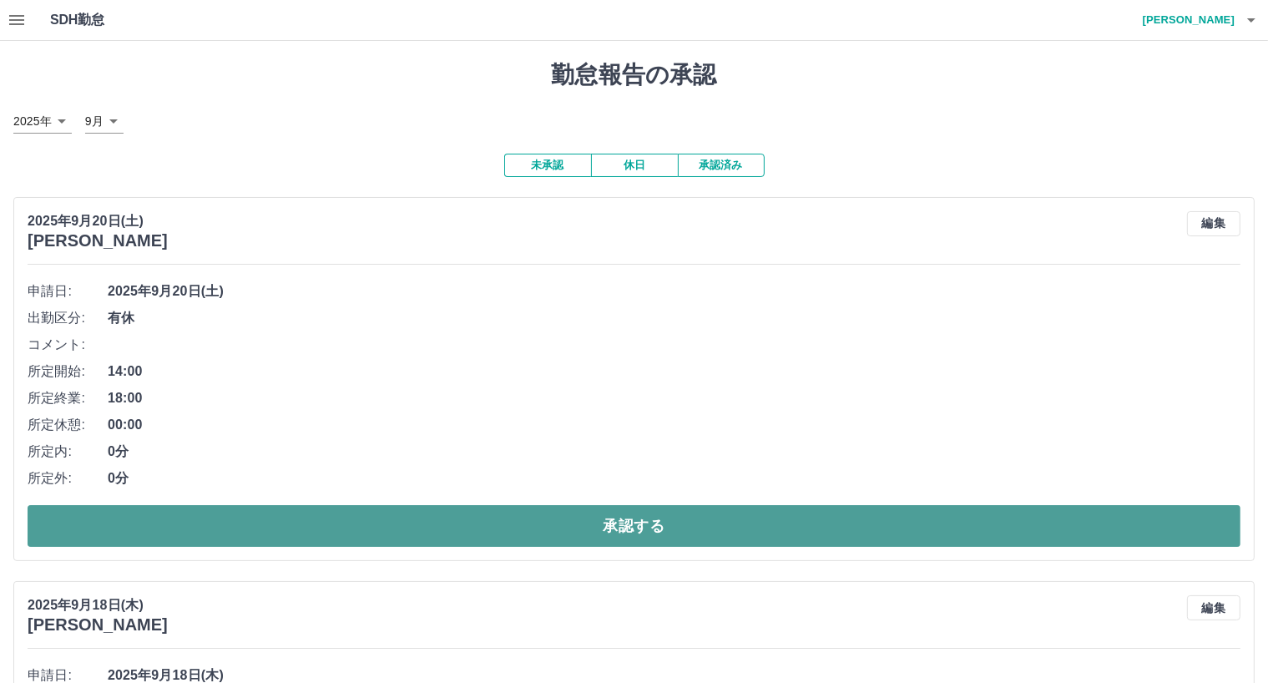
click at [477, 532] on button "承認する" at bounding box center [634, 526] width 1213 height 42
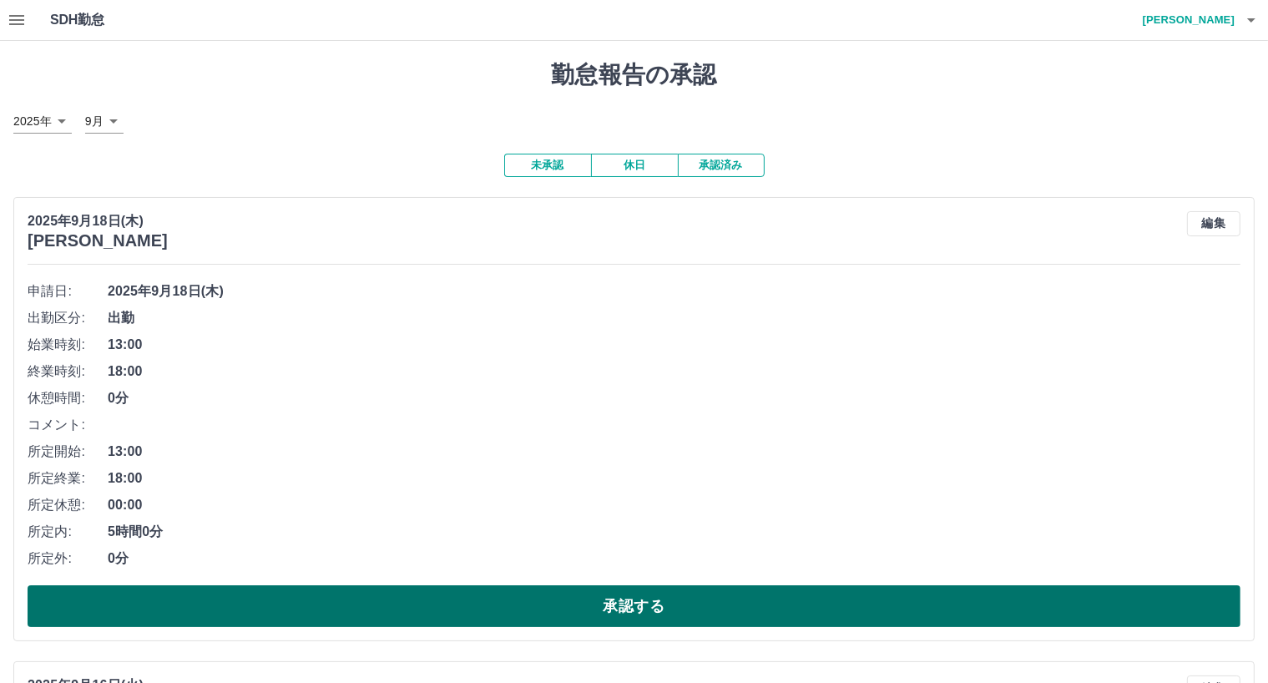
click at [522, 611] on button "承認する" at bounding box center [634, 606] width 1213 height 42
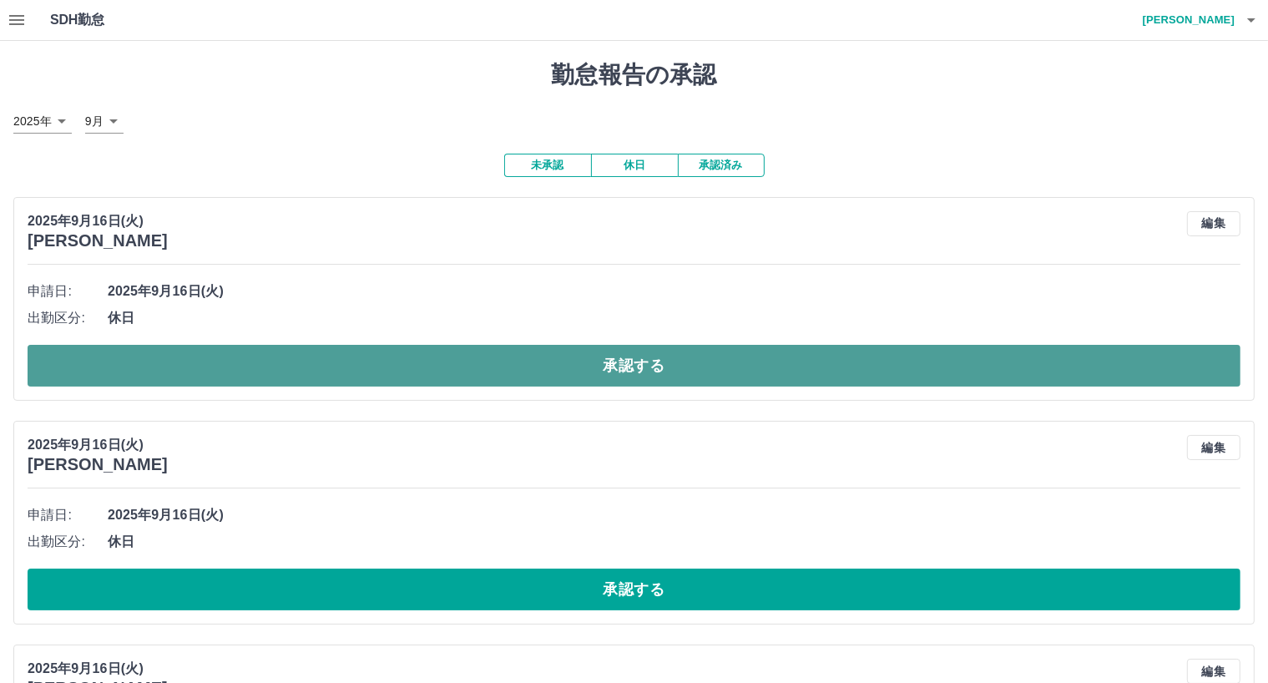
click at [487, 379] on button "承認する" at bounding box center [634, 366] width 1213 height 42
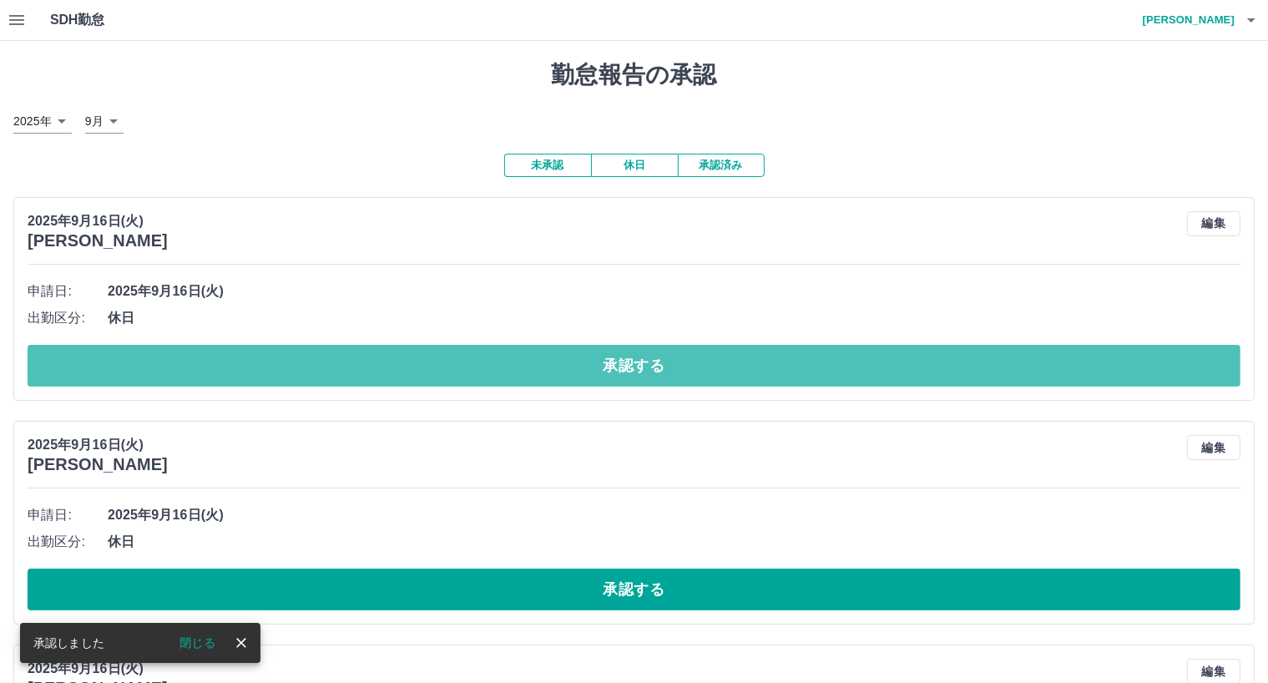
click at [485, 376] on button "承認する" at bounding box center [634, 366] width 1213 height 42
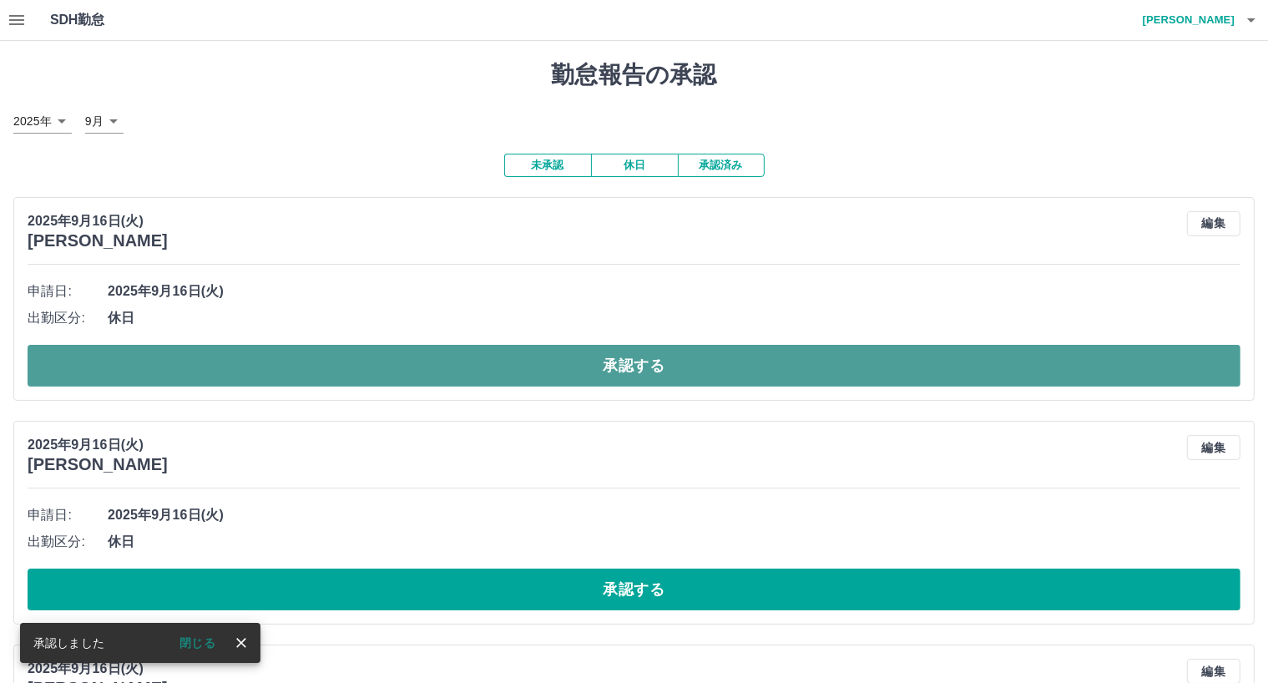
click at [493, 371] on button "承認する" at bounding box center [634, 366] width 1213 height 42
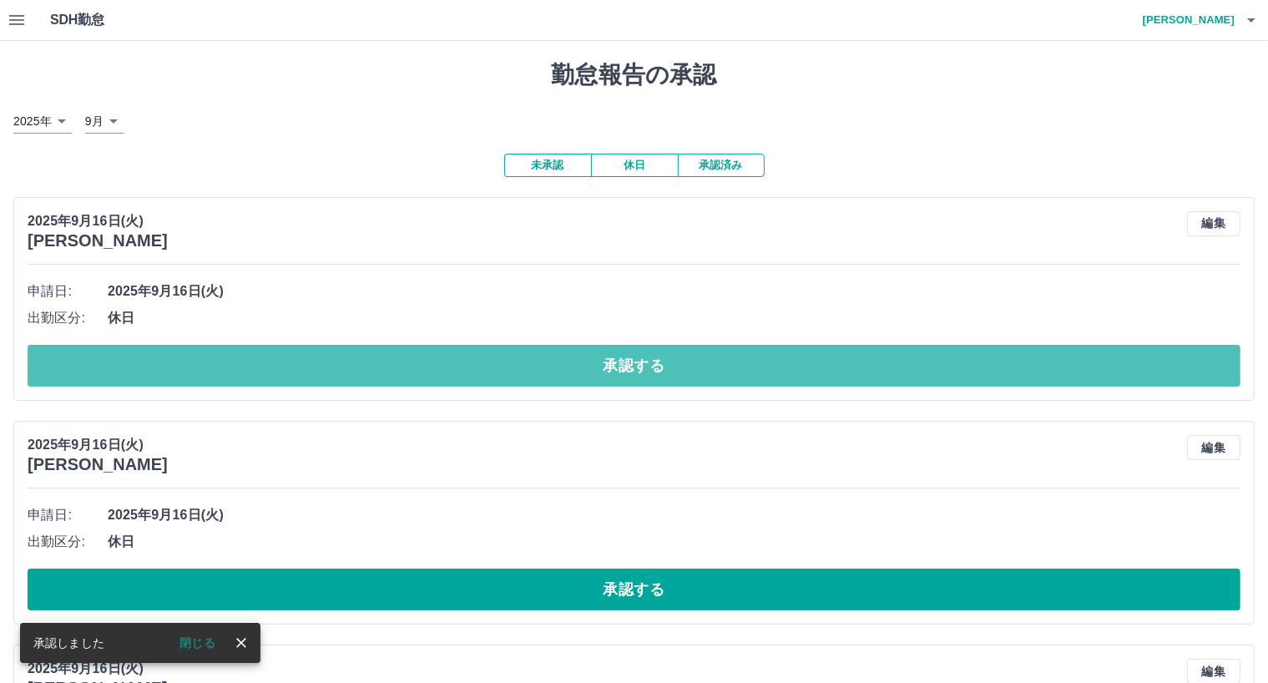
click at [493, 371] on button "承認する" at bounding box center [634, 366] width 1213 height 42
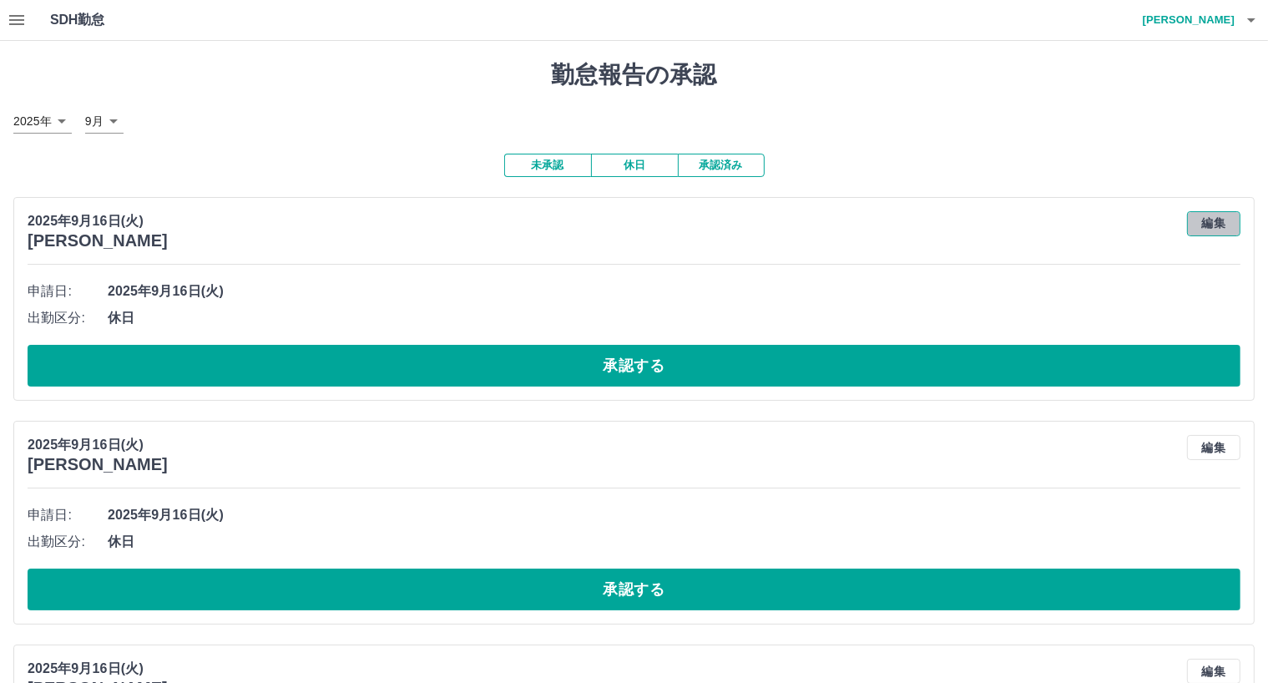
click at [1217, 225] on button "編集" at bounding box center [1213, 223] width 53 height 25
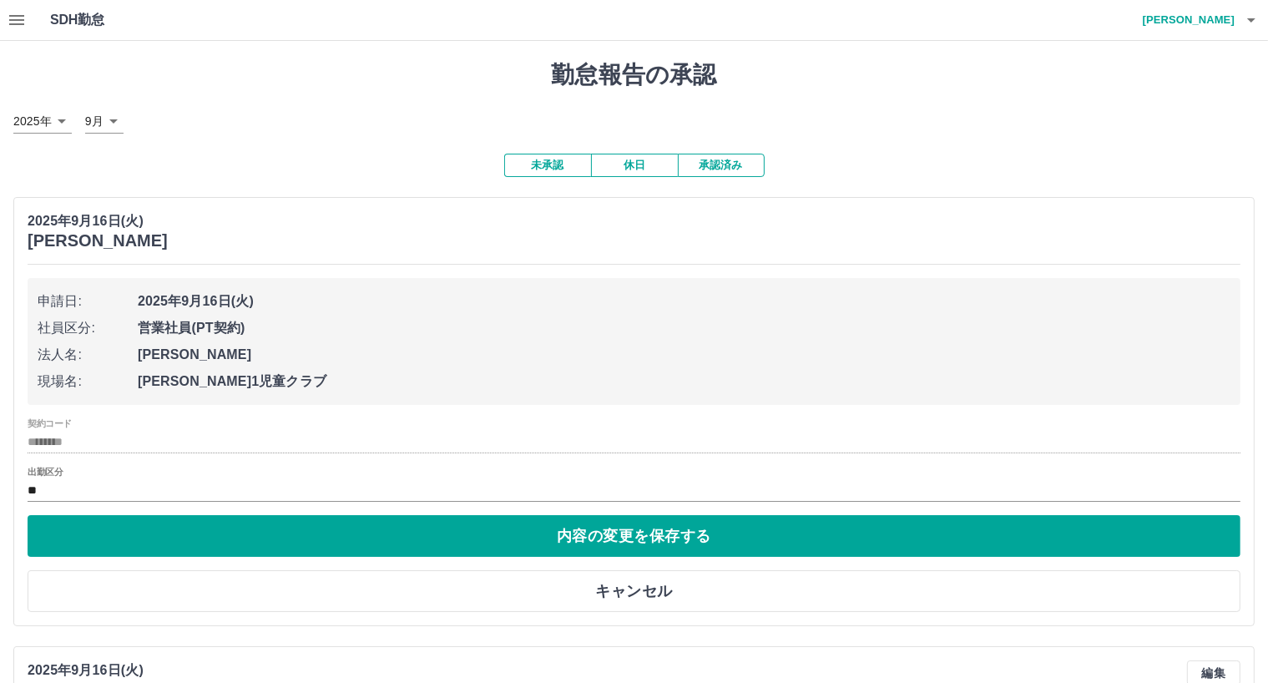
click at [33, 479] on div "出勤区分 **" at bounding box center [634, 484] width 1213 height 35
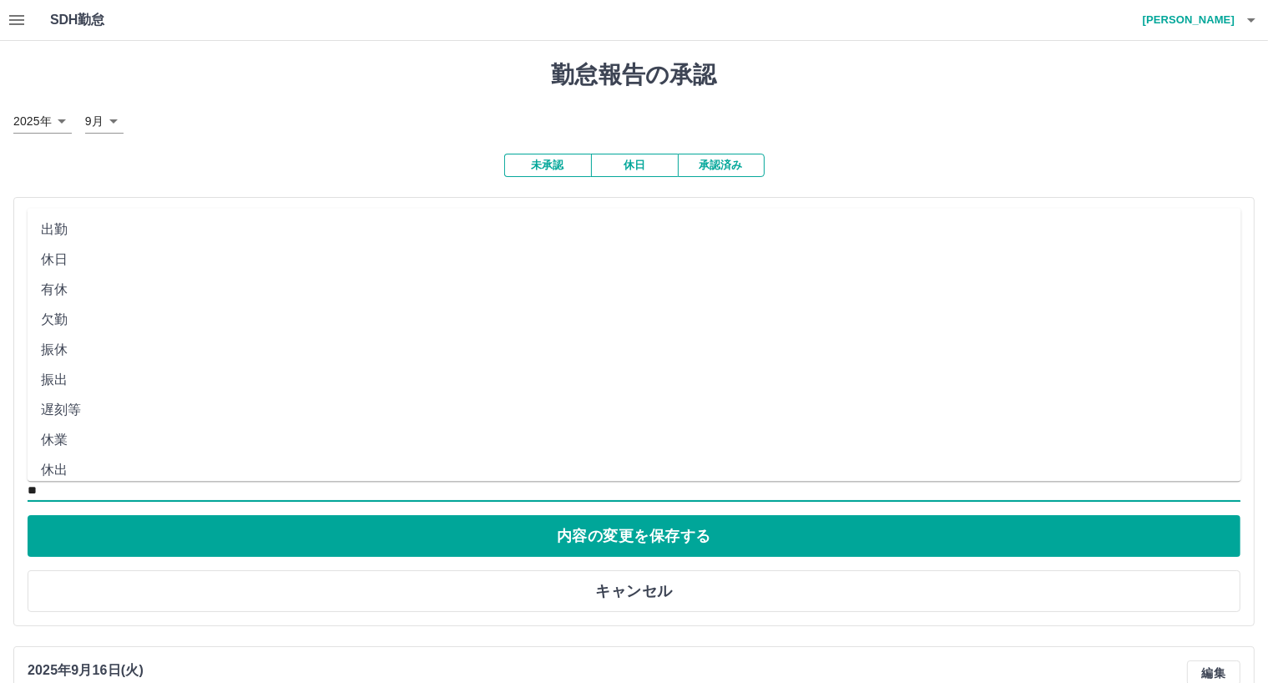
click at [55, 482] on input "**" at bounding box center [634, 490] width 1213 height 21
click at [39, 295] on li "有休" at bounding box center [635, 290] width 1214 height 30
type input "**"
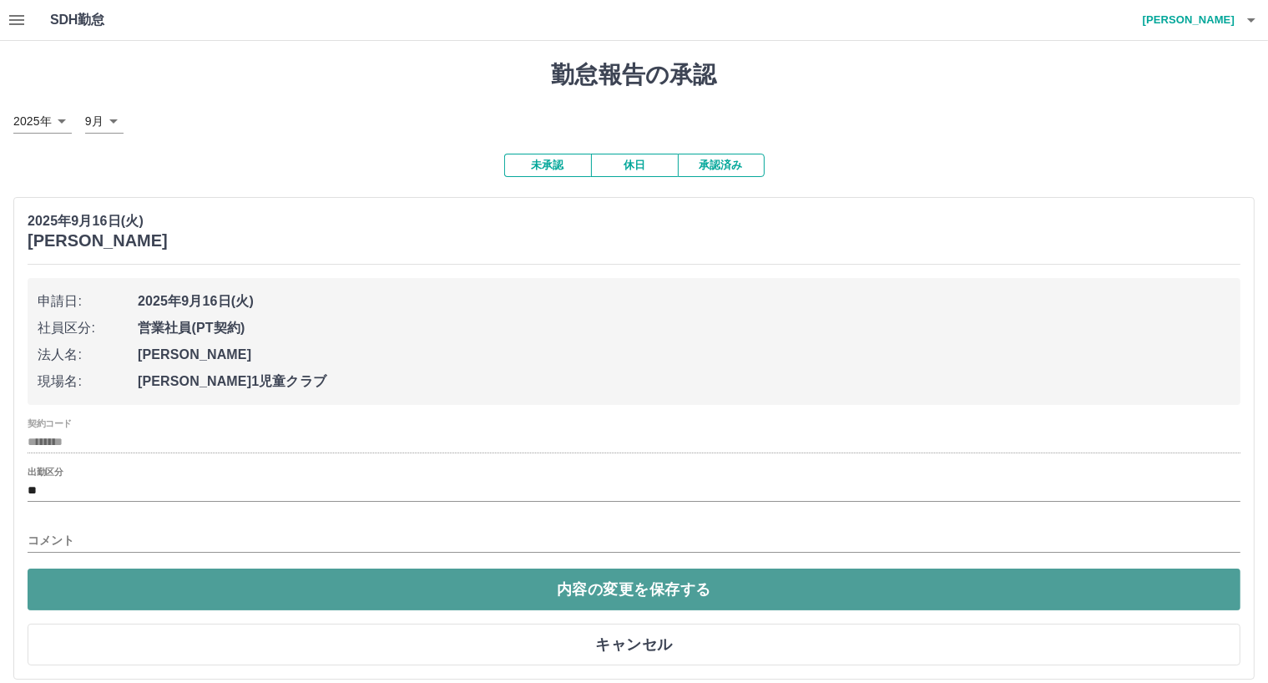
click at [418, 591] on button "内容の変更を保存する" at bounding box center [634, 589] width 1213 height 42
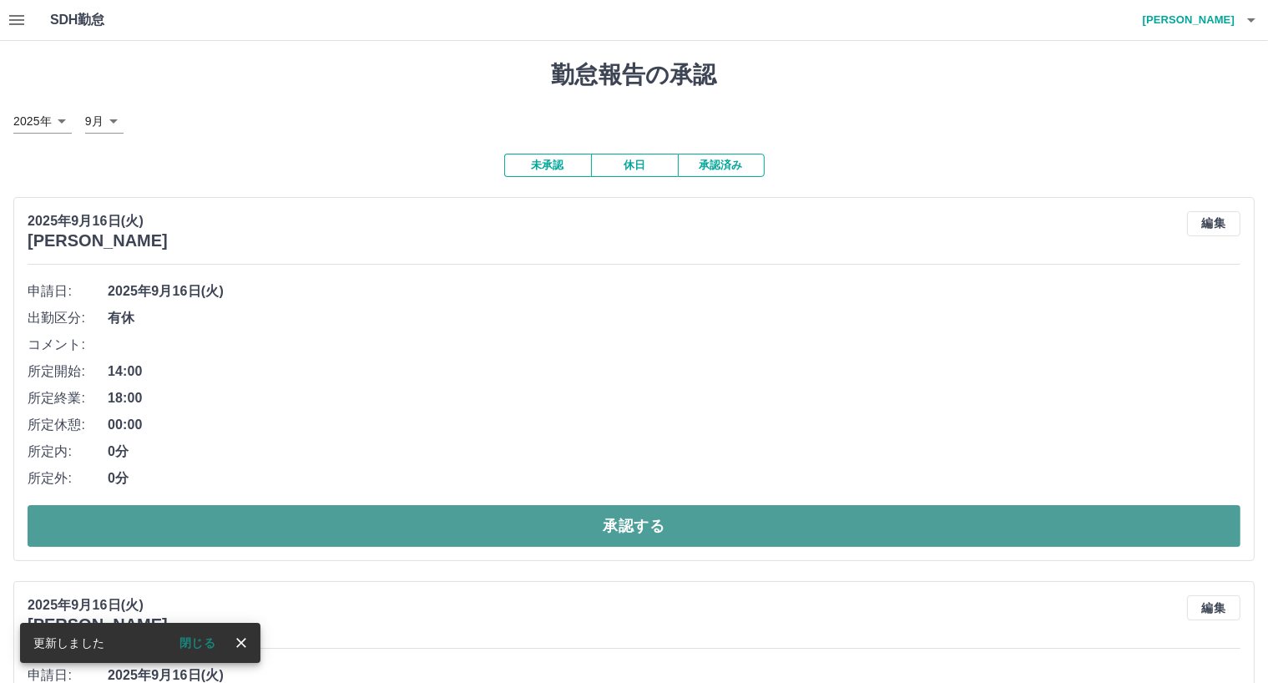
click at [512, 522] on button "承認する" at bounding box center [634, 526] width 1213 height 42
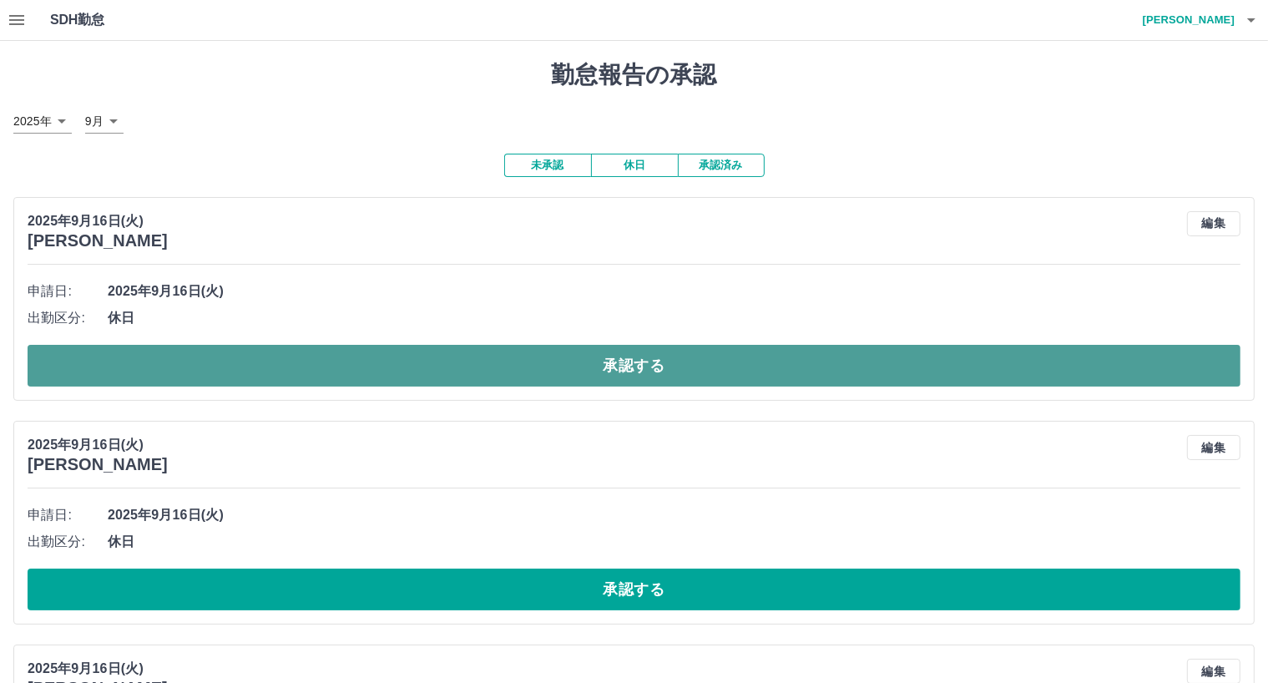
click at [477, 362] on button "承認する" at bounding box center [634, 366] width 1213 height 42
click at [477, 363] on button "承認する" at bounding box center [634, 366] width 1213 height 42
click at [476, 364] on button "承認する" at bounding box center [634, 366] width 1213 height 42
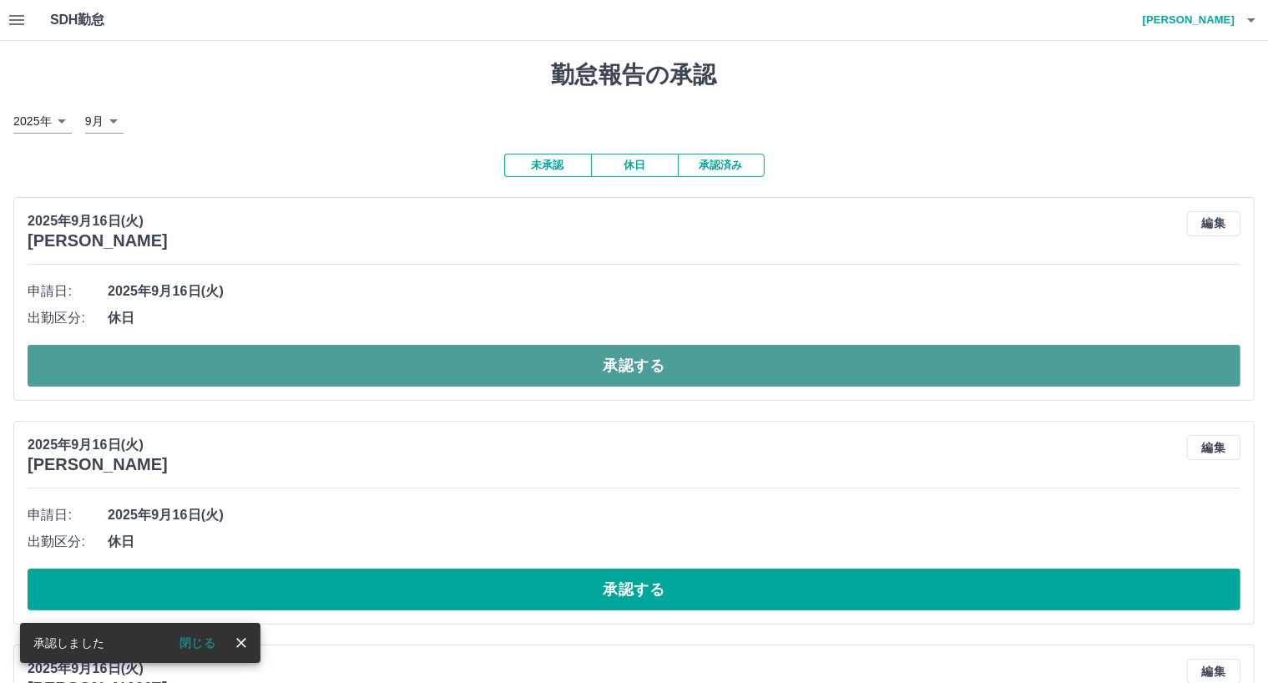
click at [474, 365] on button "承認する" at bounding box center [634, 366] width 1213 height 42
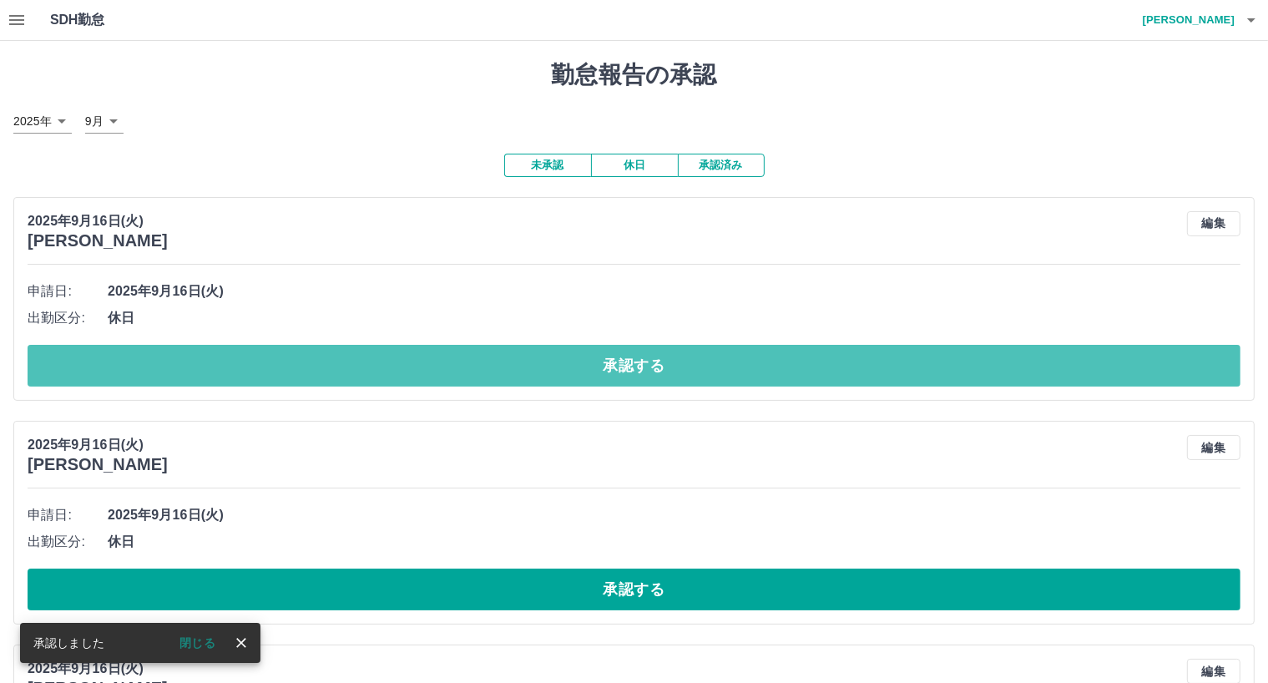
click at [474, 365] on button "承認する" at bounding box center [634, 366] width 1213 height 42
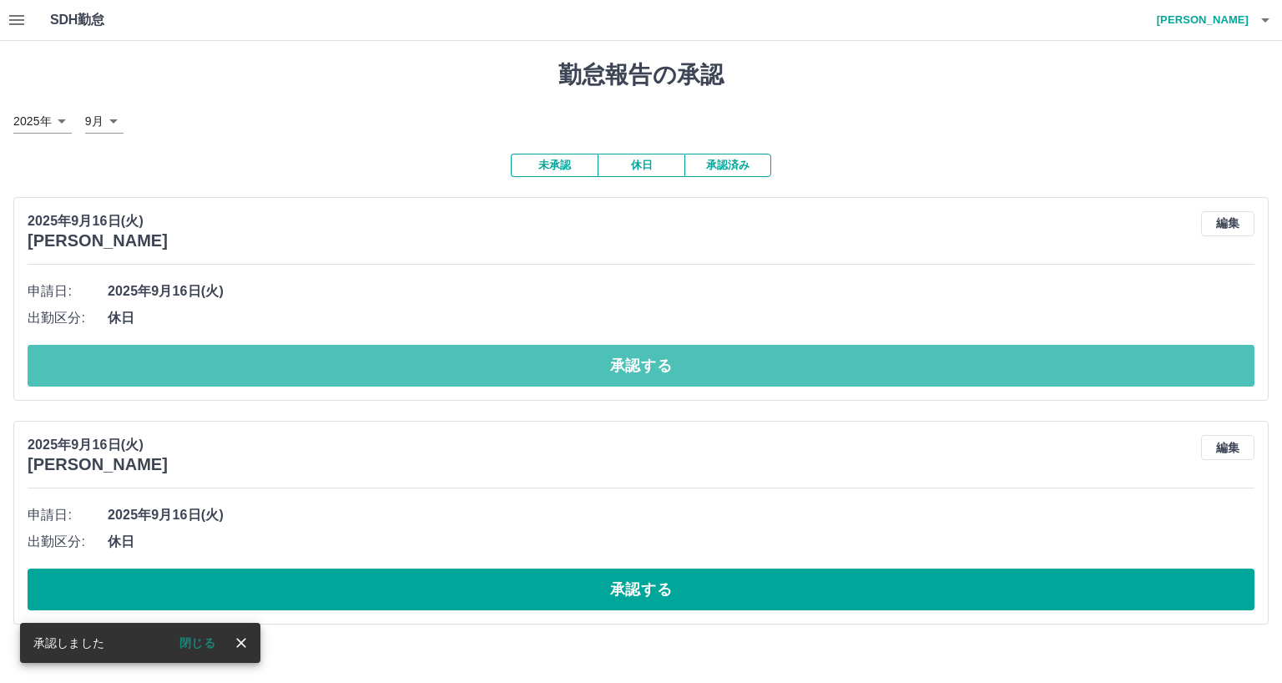
click at [474, 365] on button "承認する" at bounding box center [641, 366] width 1227 height 42
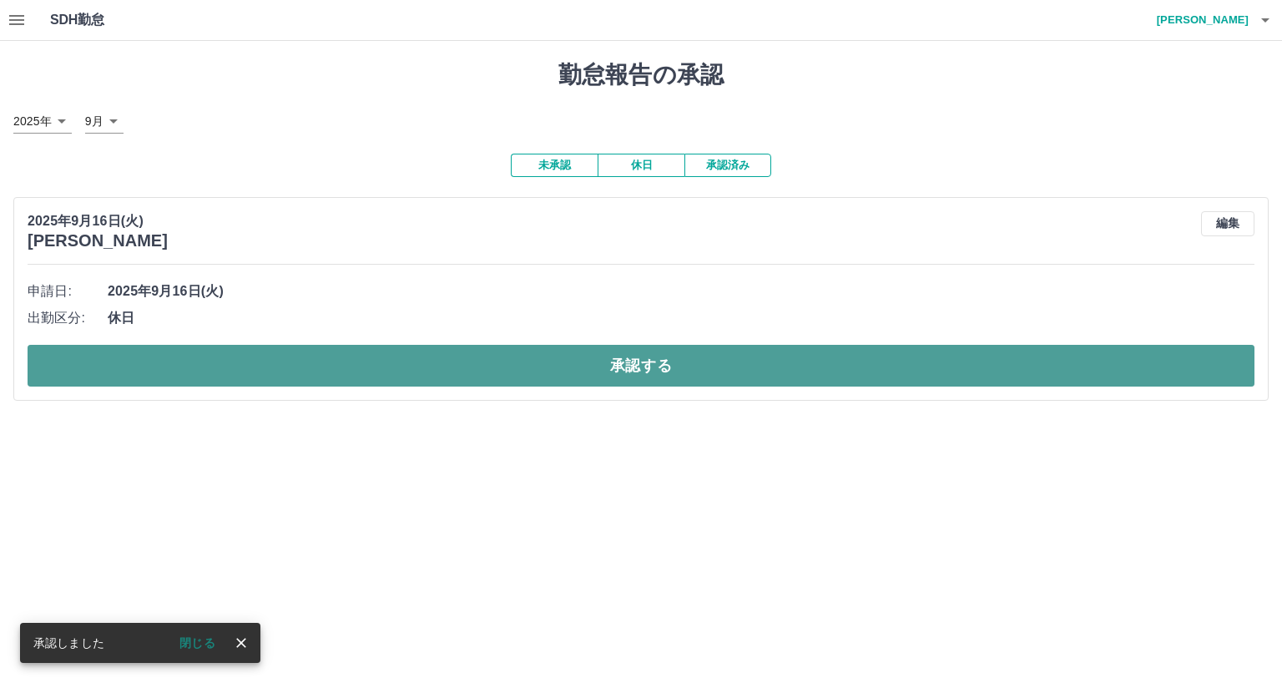
click at [474, 364] on button "承認する" at bounding box center [641, 366] width 1227 height 42
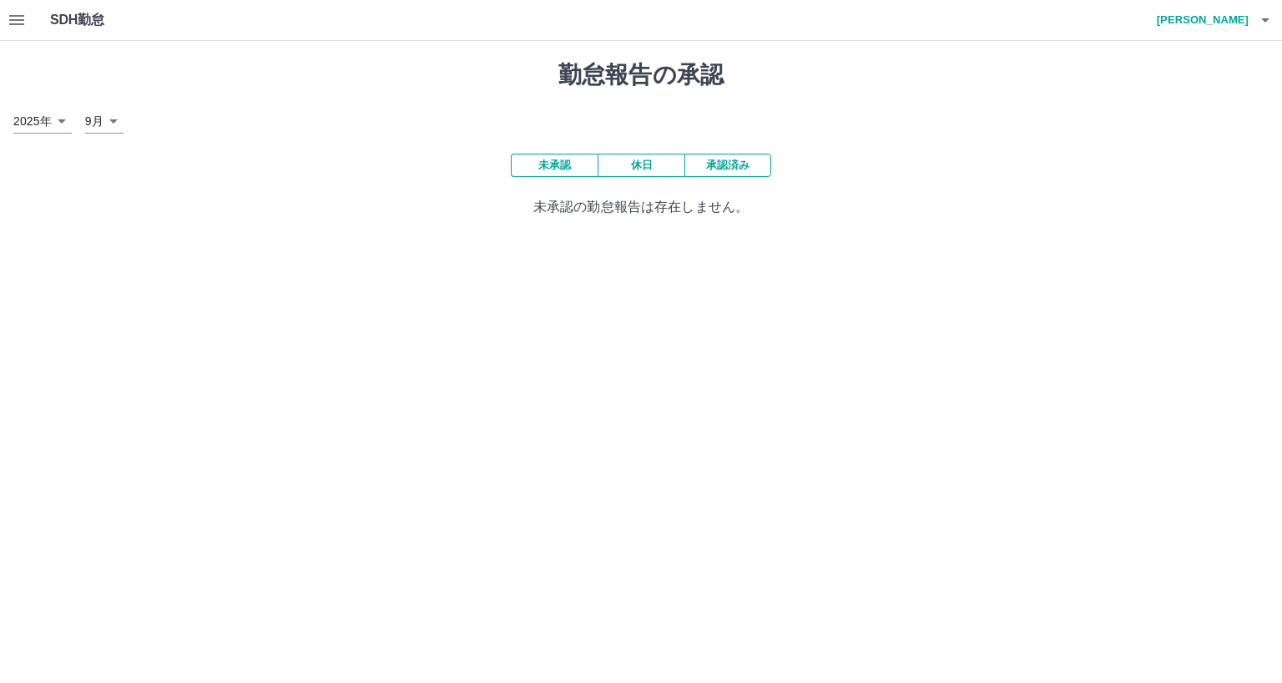
click at [735, 169] on button "承認済み" at bounding box center [727, 165] width 87 height 23
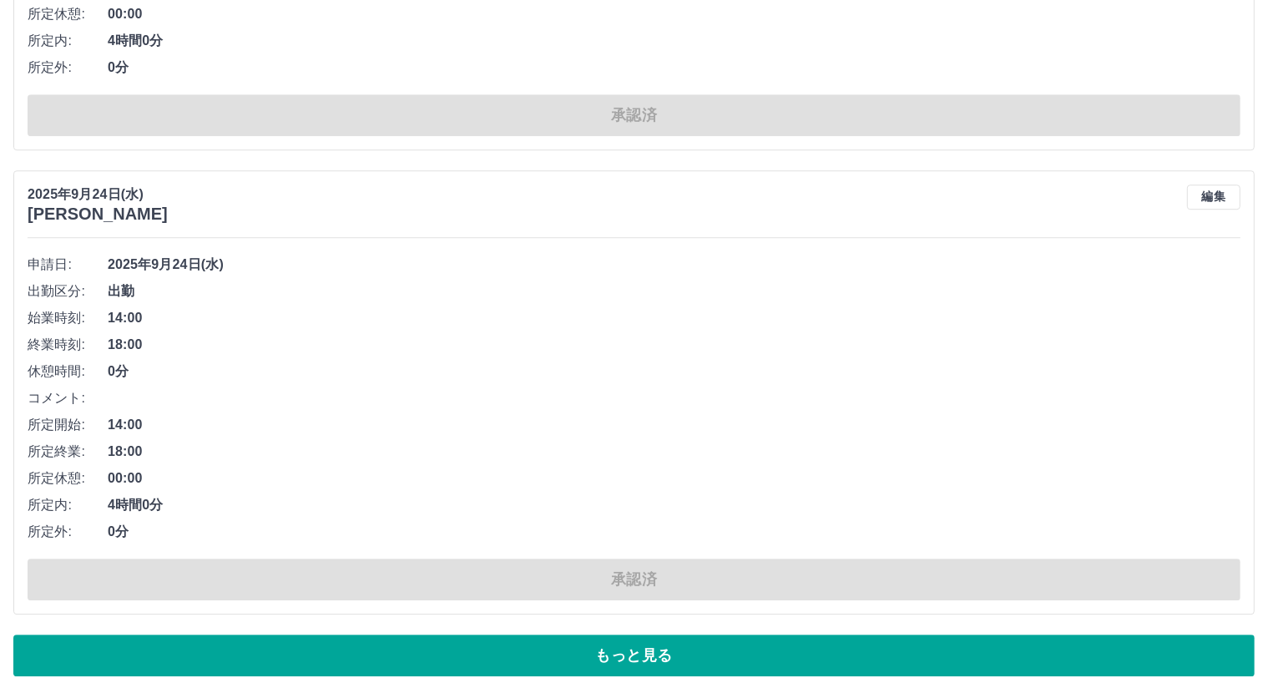
scroll to position [11095, 0]
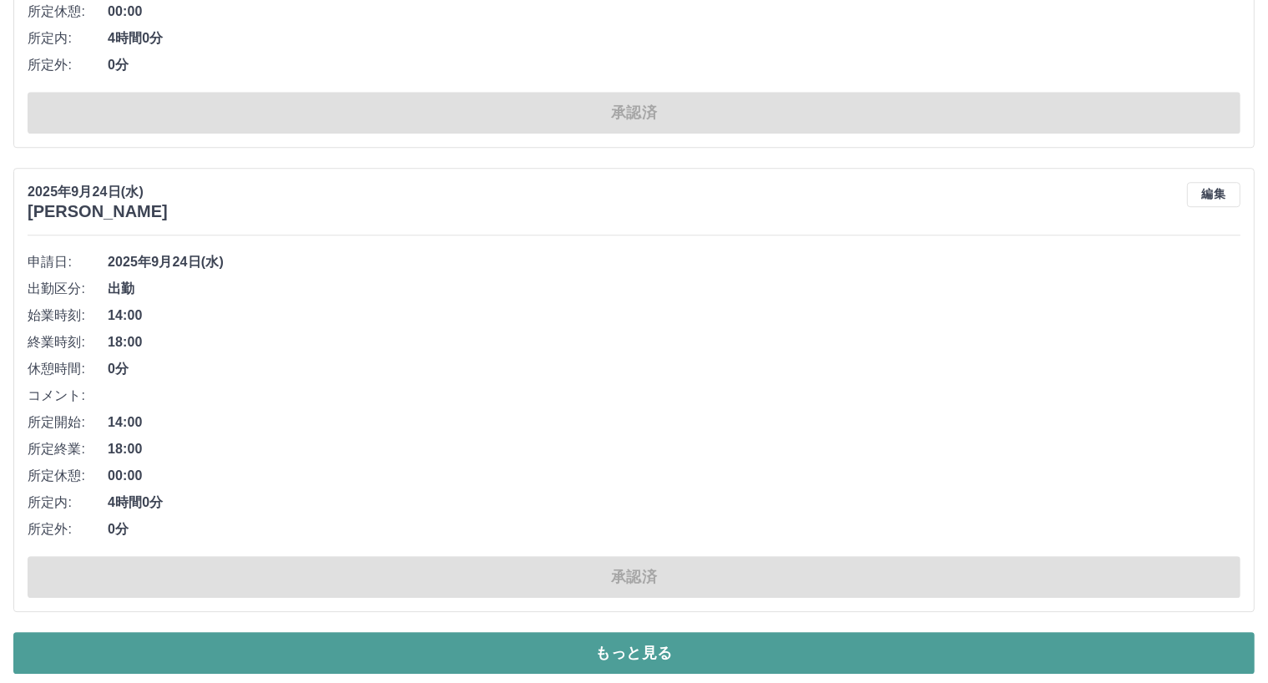
click at [690, 643] on button "もっと見る" at bounding box center [633, 653] width 1241 height 42
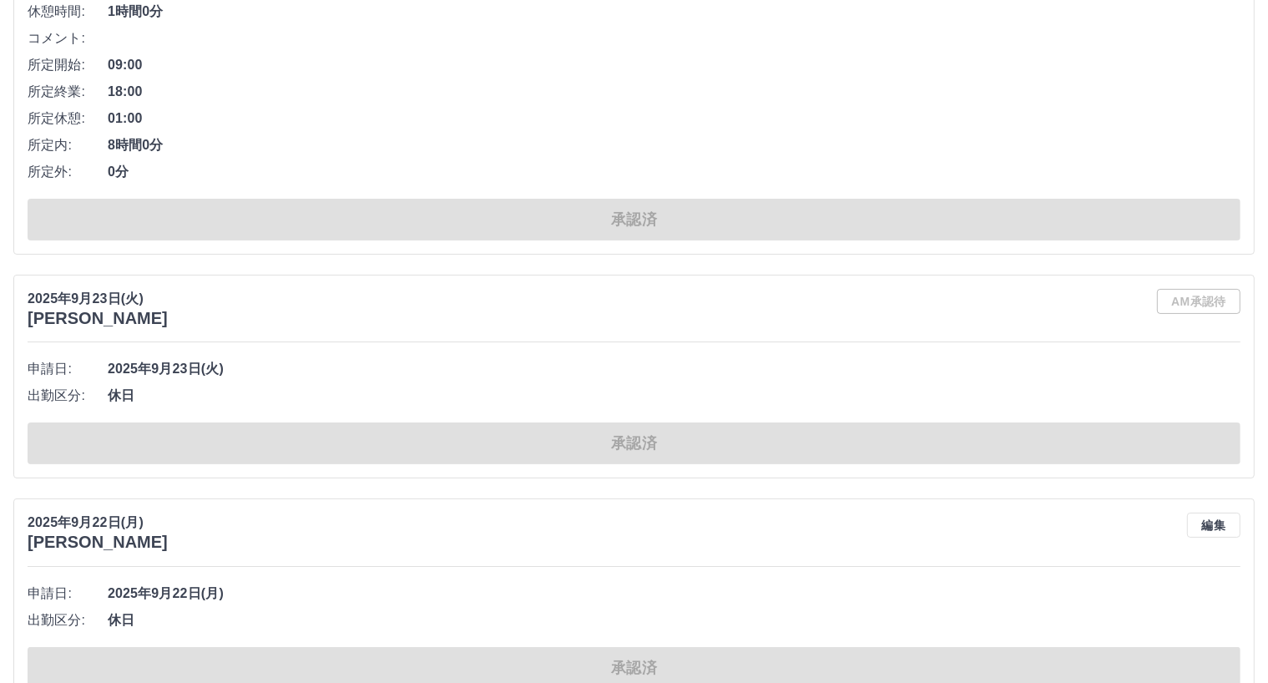
scroll to position [12847, 0]
